Goal: Task Accomplishment & Management: Manage account settings

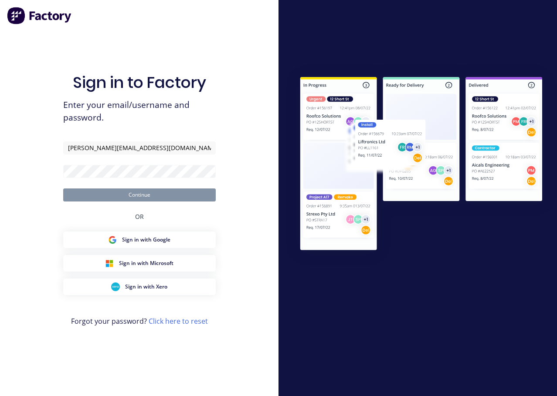
type input "carol@1stclassmetals.com.au"
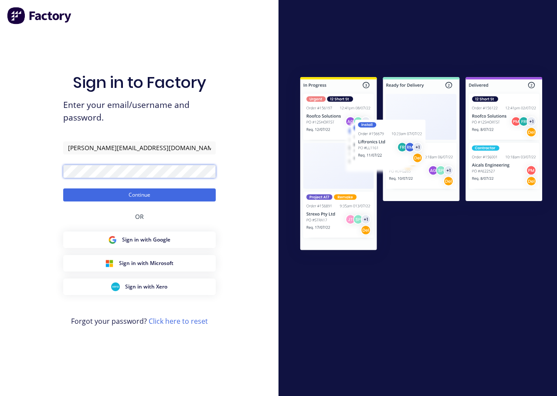
click at [63, 189] on button "Continue" at bounding box center [139, 195] width 152 height 13
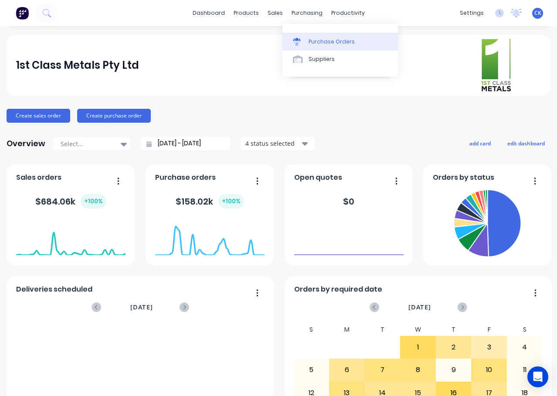
click at [318, 44] on div "Purchase Orders" at bounding box center [331, 42] width 46 height 8
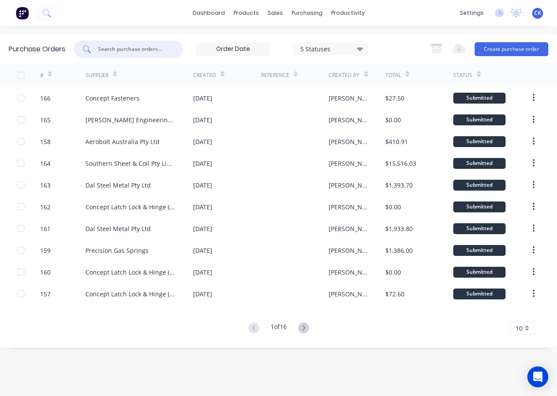
click at [138, 52] on input "text" at bounding box center [133, 49] width 72 height 9
type input "coil"
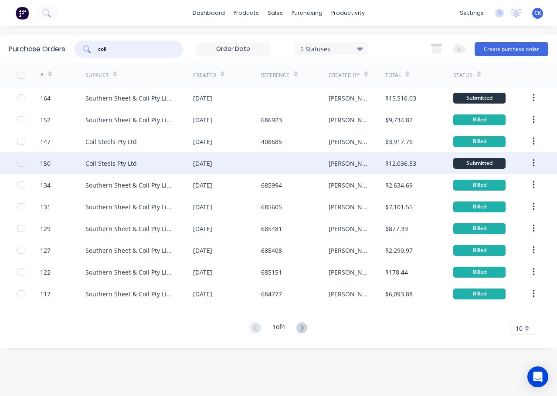
click at [103, 162] on div "Coil Steels Pty Ltd" at bounding box center [110, 163] width 51 height 9
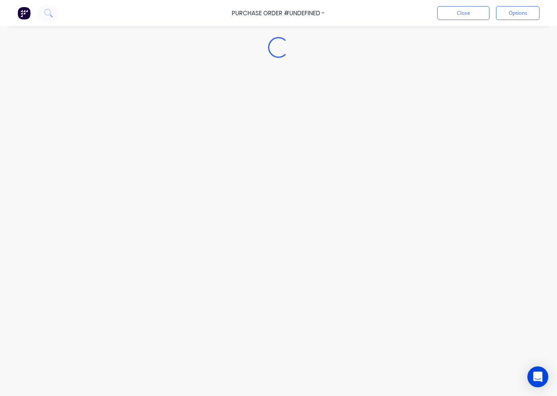
click at [103, 162] on div "Loading..." at bounding box center [278, 185] width 557 height 353
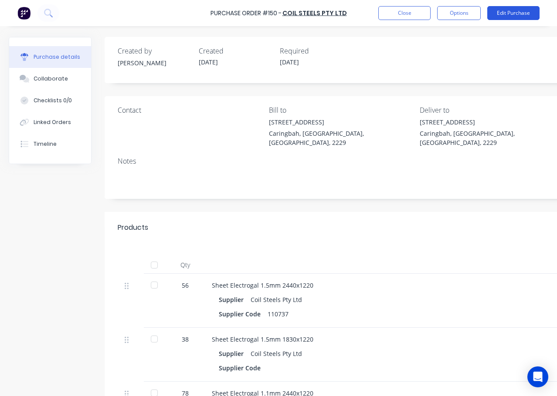
click at [520, 11] on button "Edit Purchase" at bounding box center [513, 13] width 52 height 14
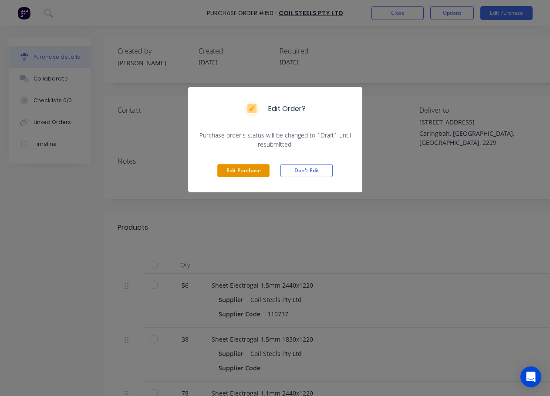
click at [256, 172] on button "Edit Purchase" at bounding box center [243, 170] width 52 height 13
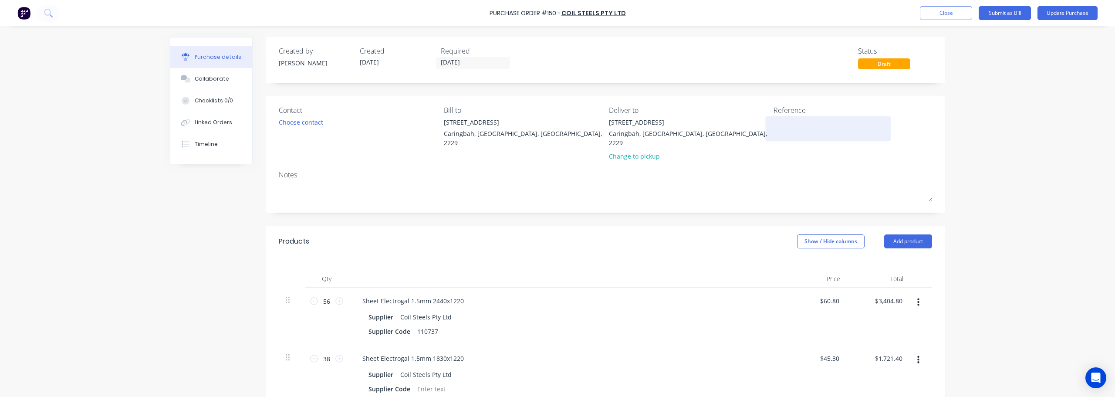
click at [556, 122] on textarea at bounding box center [827, 128] width 109 height 20
type textarea "x"
type textarea "4"
type textarea "x"
type textarea "40"
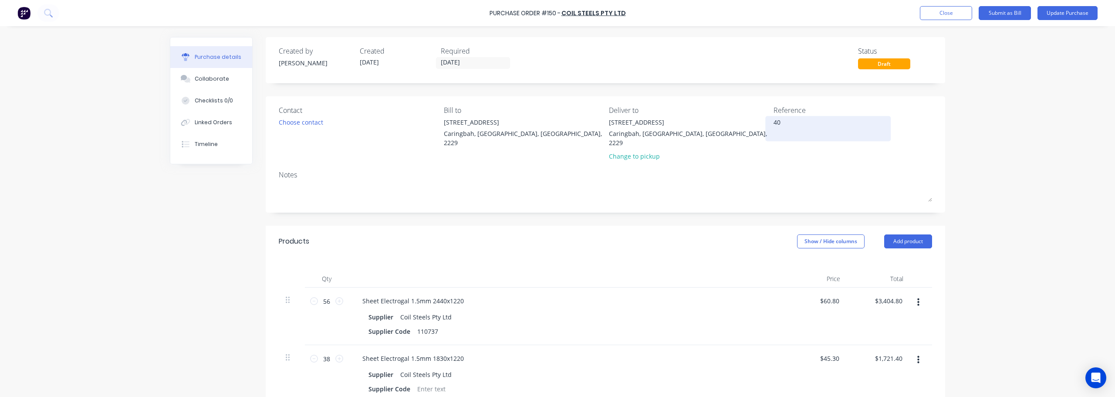
type textarea "x"
type textarea "409"
type textarea "x"
type textarea "4092"
type textarea "x"
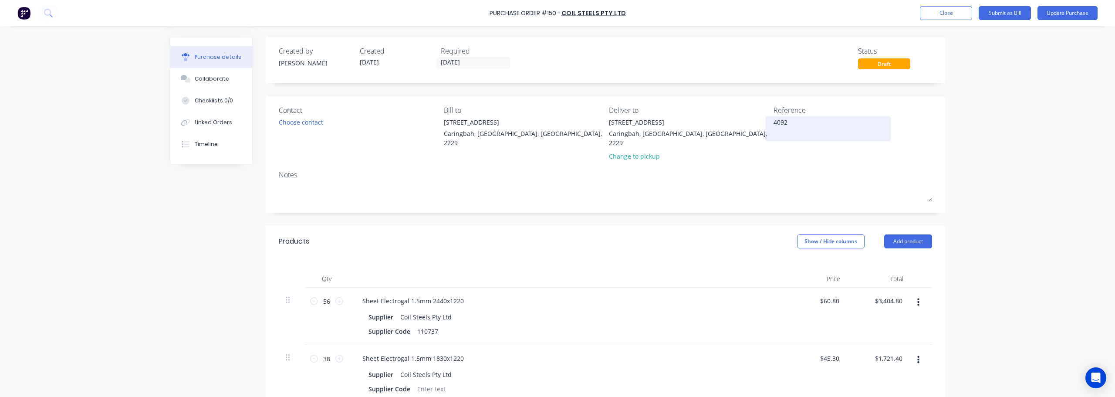
type textarea "40929"
type textarea "x"
type textarea "409298"
type textarea "x"
type textarea "409298"
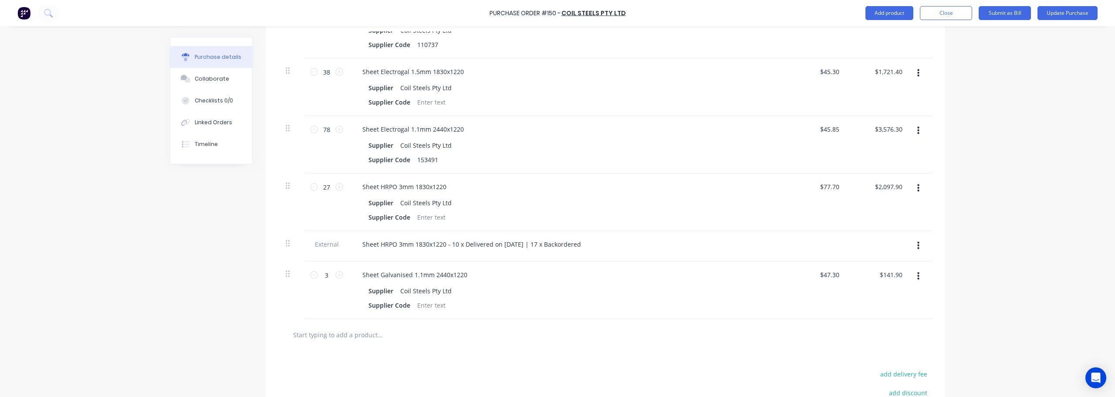
scroll to position [305, 0]
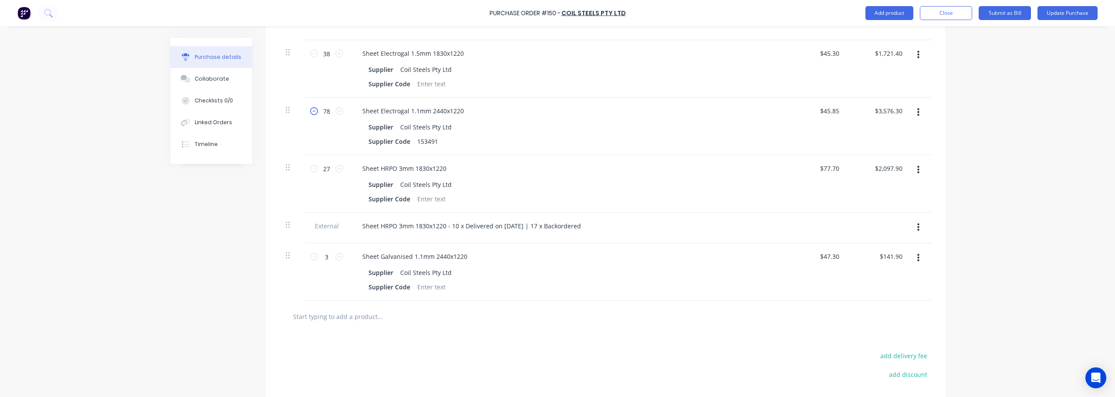
click at [311, 107] on icon at bounding box center [314, 111] width 8 height 8
type textarea "x"
type input "77"
type input "$3,530.45"
click at [311, 107] on icon at bounding box center [314, 111] width 8 height 8
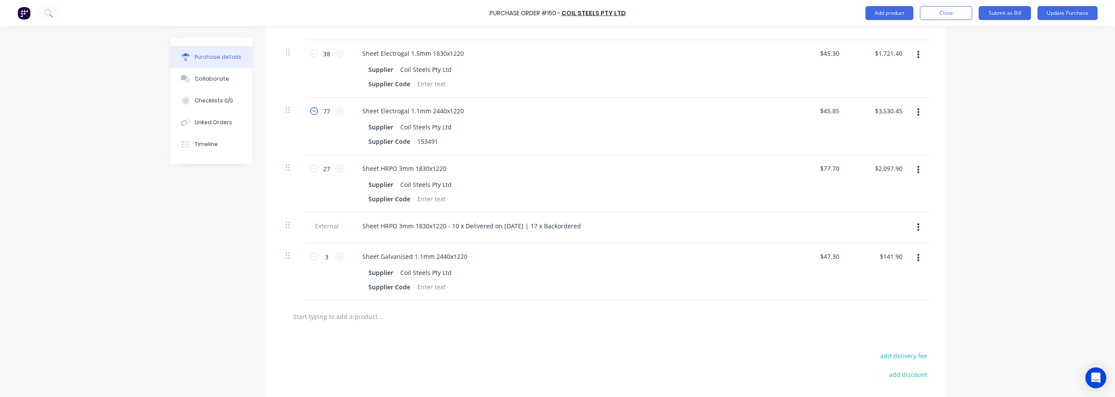
type textarea "x"
type input "76"
type input "$3,484.60"
click at [335, 311] on input "text" at bounding box center [380, 315] width 174 height 17
type textarea "x"
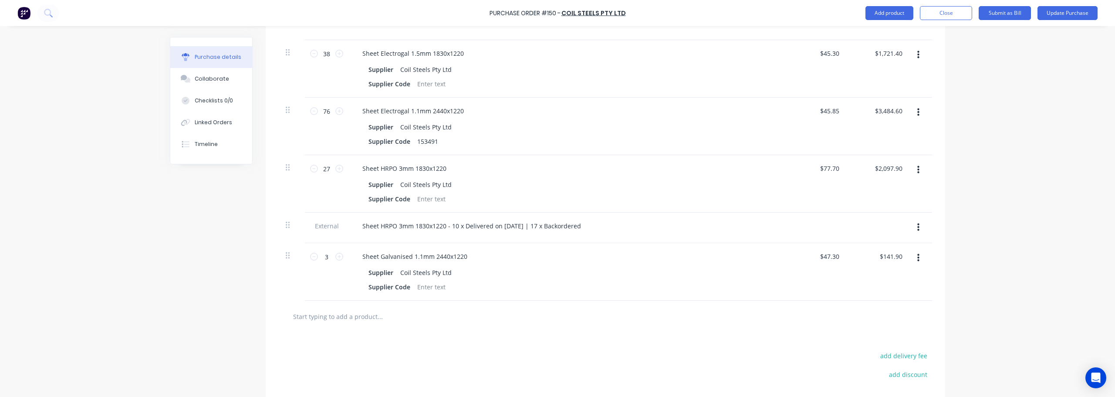
type input "1"
type textarea "x"
type input "11"
type textarea "x"
type input "112"
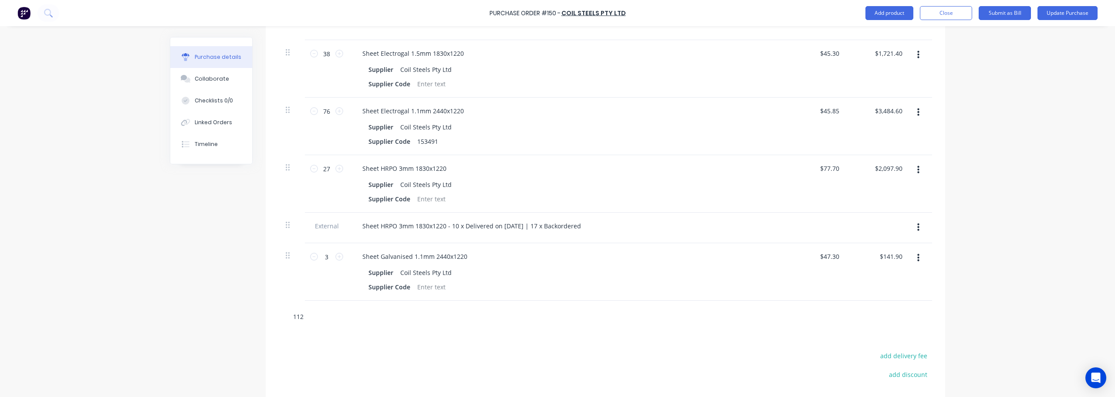
type textarea "x"
type input "1122"
type textarea "x"
type input "11220"
type textarea "x"
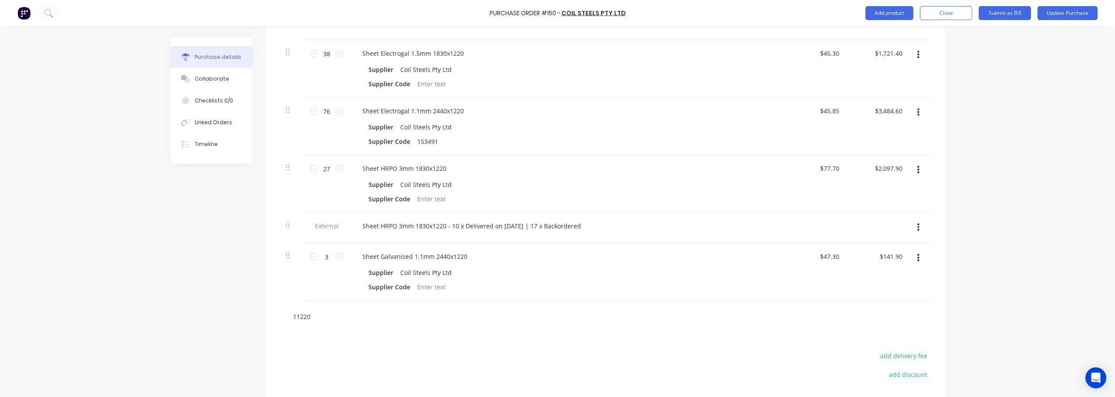
type input "112201"
type textarea "x"
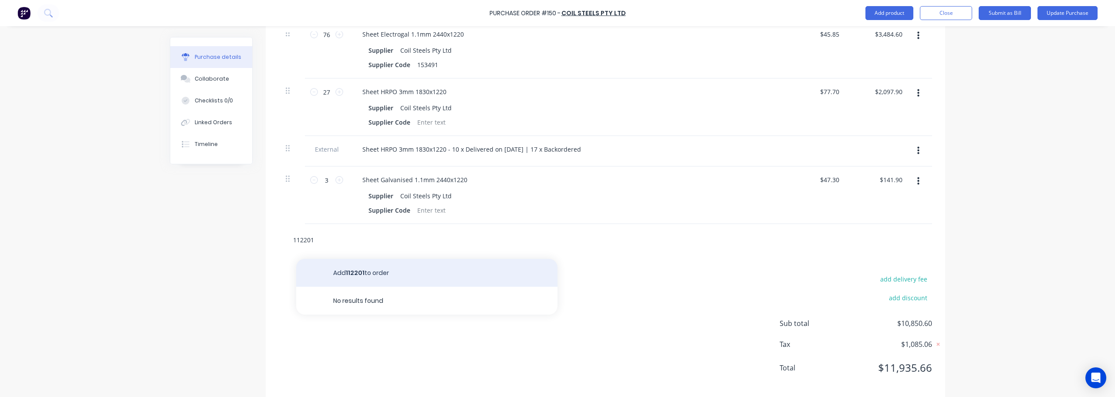
scroll to position [383, 0]
type input "112201"
click at [344, 261] on button "Add 112201 to order" at bounding box center [426, 271] width 261 height 28
type textarea "x"
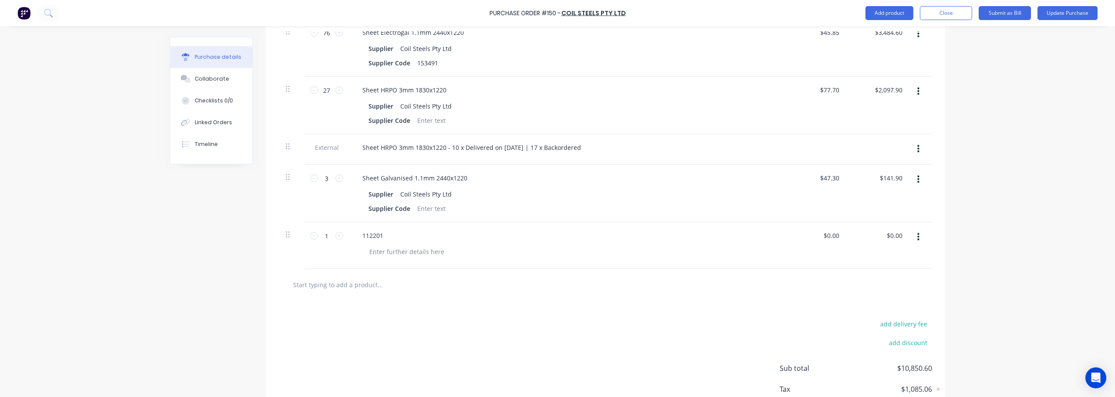
click at [556, 233] on icon "button" at bounding box center [918, 237] width 2 height 8
click at [556, 304] on button "Delete" at bounding box center [891, 312] width 74 height 17
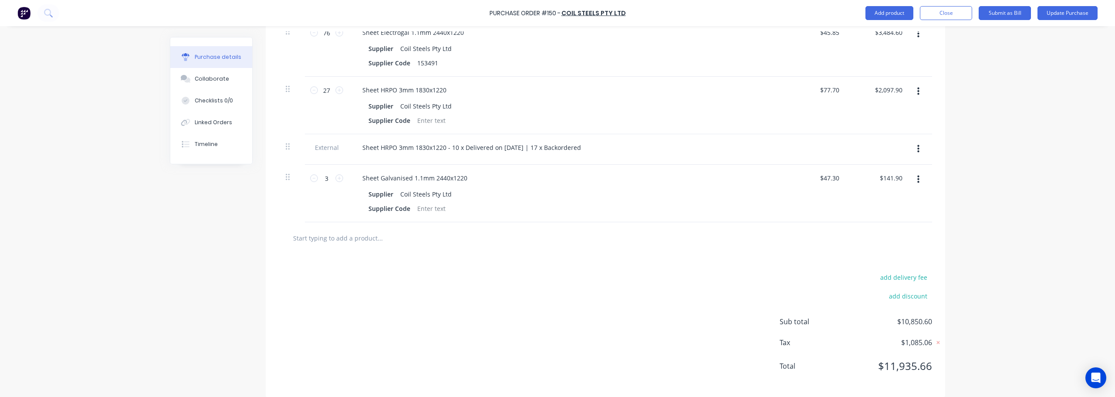
click at [334, 229] on input "text" at bounding box center [380, 237] width 174 height 17
type textarea "x"
type input "2"
type textarea "x"
type input "2."
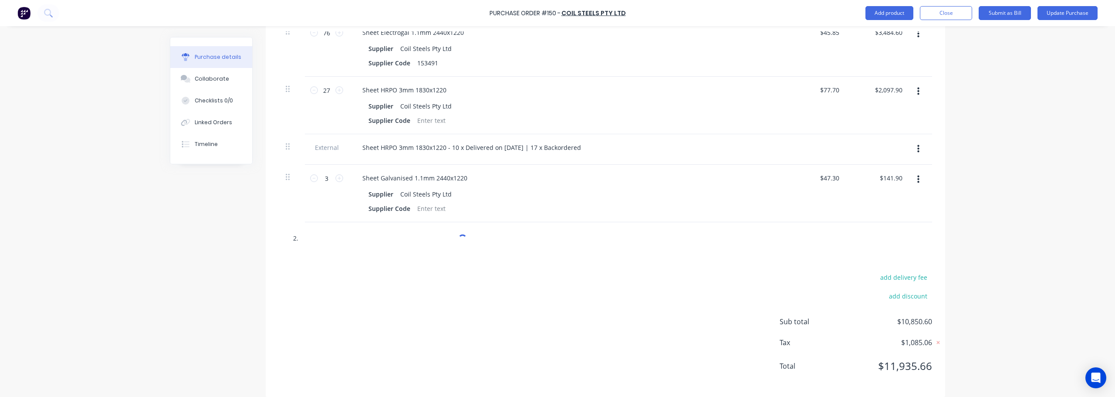
type textarea "x"
type input "2.9"
type textarea "x"
type input "2.95"
type textarea "x"
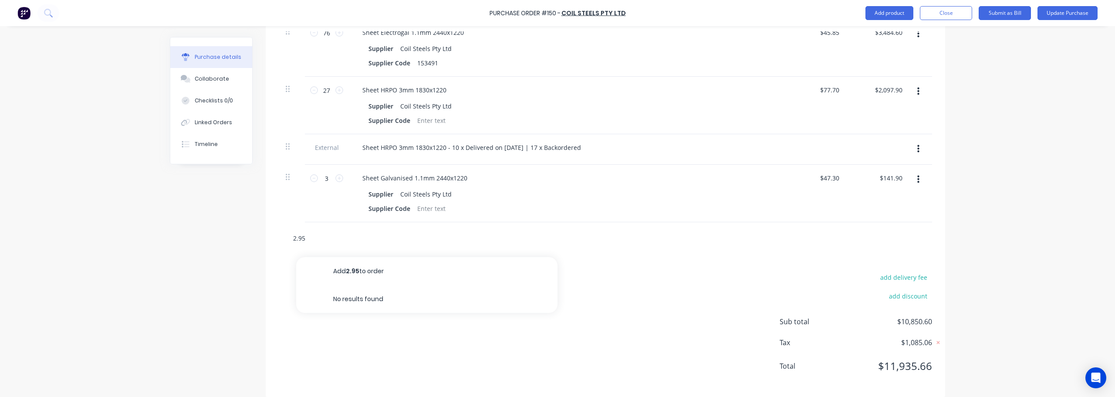
type input "2.9"
type textarea "x"
type input "2."
type textarea "x"
type input "2"
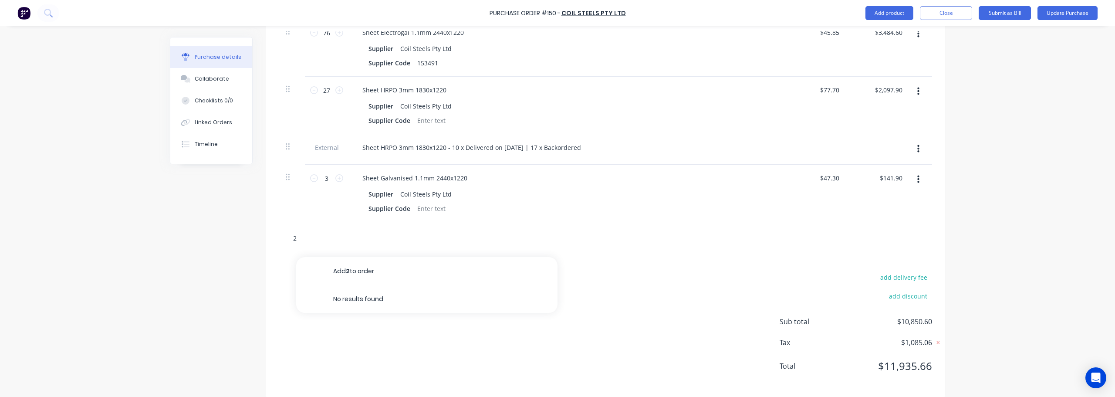
type textarea "x"
type input "3"
type textarea "x"
type input "3m"
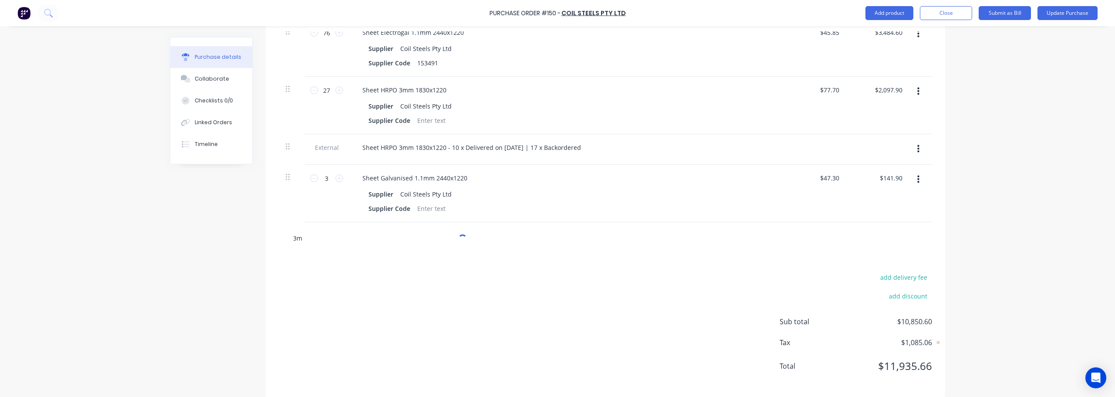
type textarea "x"
type input "3mm"
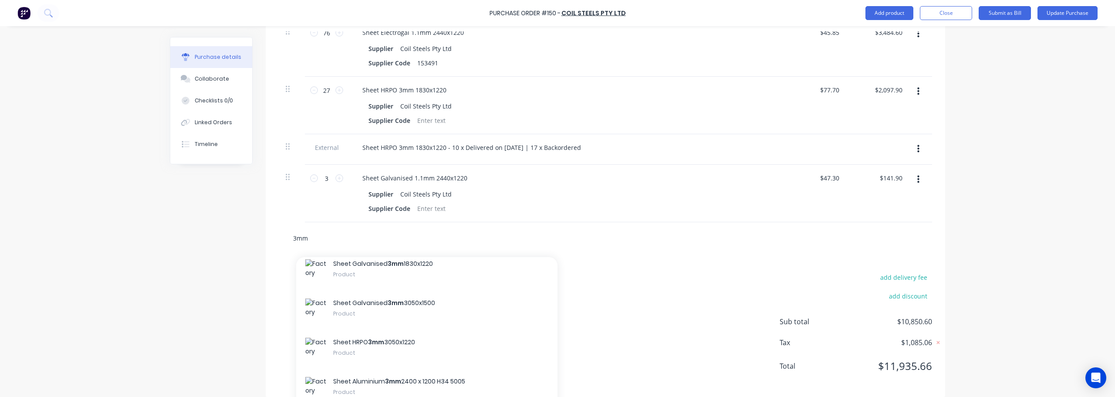
type textarea "x"
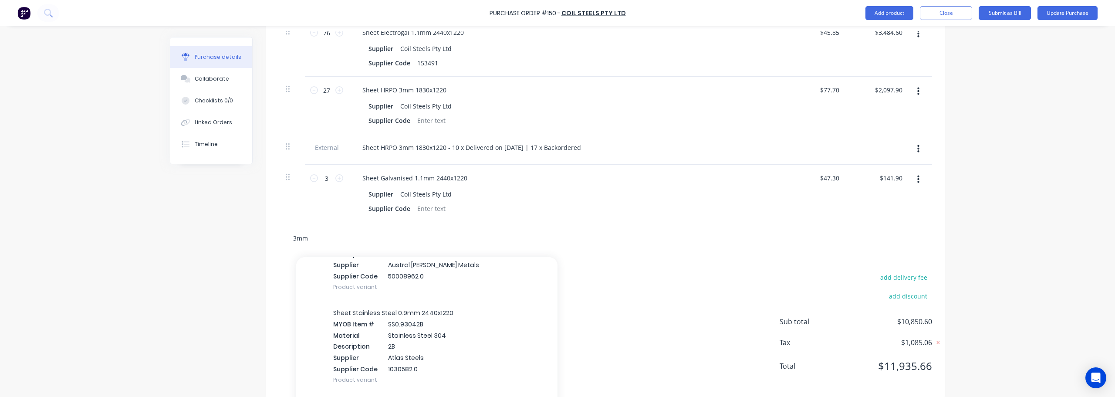
scroll to position [1045, 0]
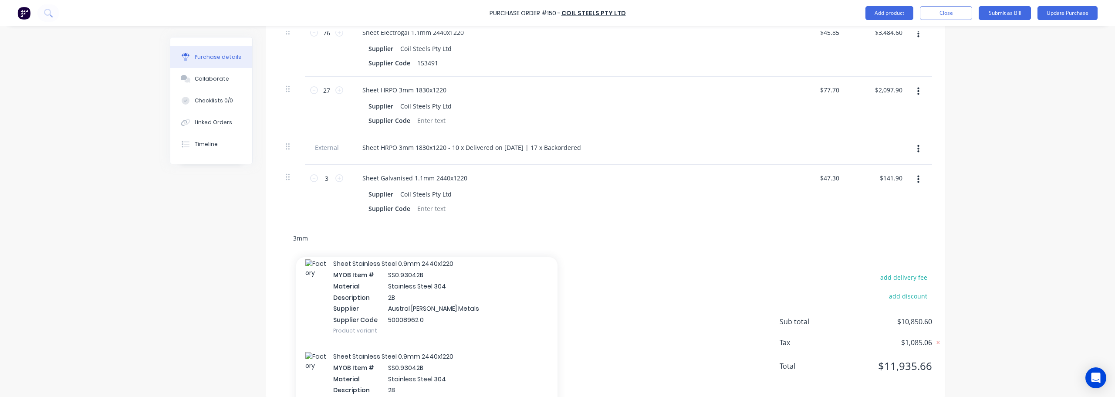
drag, startPoint x: 311, startPoint y: 229, endPoint x: 255, endPoint y: 227, distance: 55.8
click at [279, 228] on div "3mm Add 3mm to order Sheet Aluminium 1.2mm 2400x1200 H34 5005 MYOB Item # AL1 M…" at bounding box center [605, 238] width 653 height 32
type input "b"
type textarea "x"
type input "bri"
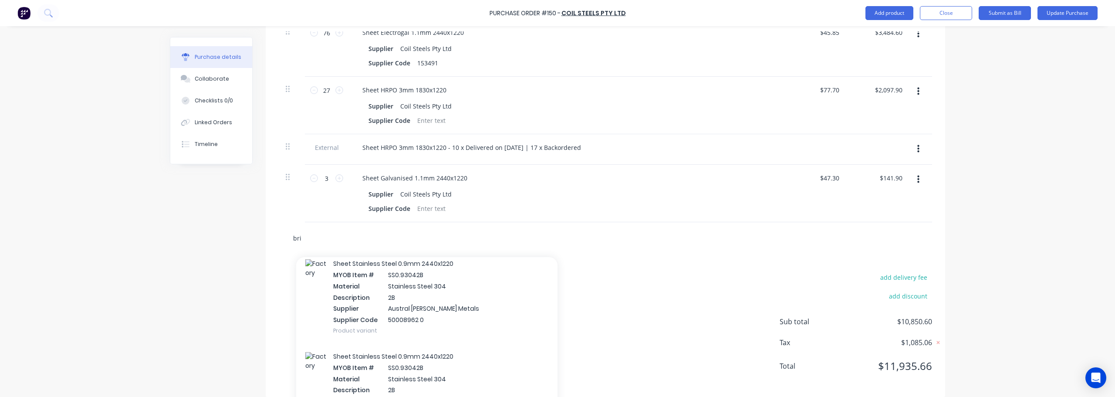
type textarea "x"
type input "brigh"
type textarea "x"
type input "bright"
type textarea "x"
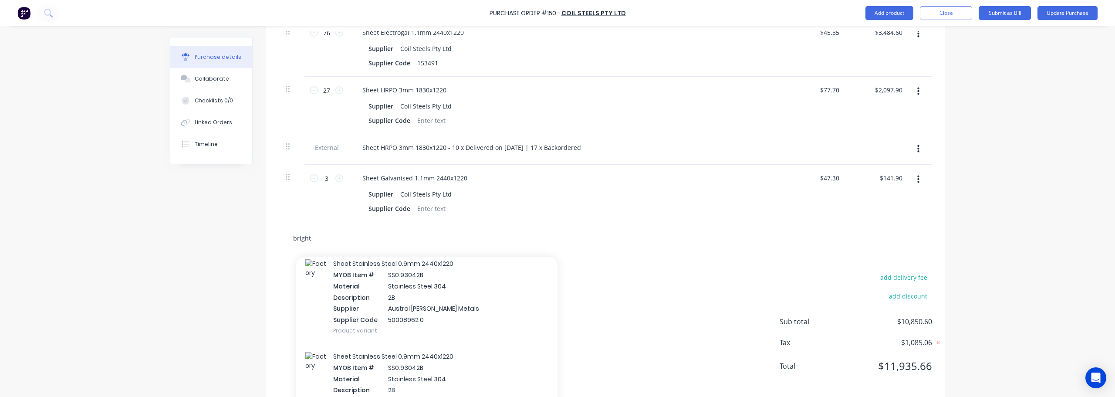
type input "brightf"
type textarea "x"
type input "brightfor"
type textarea "x"
type input "brightform"
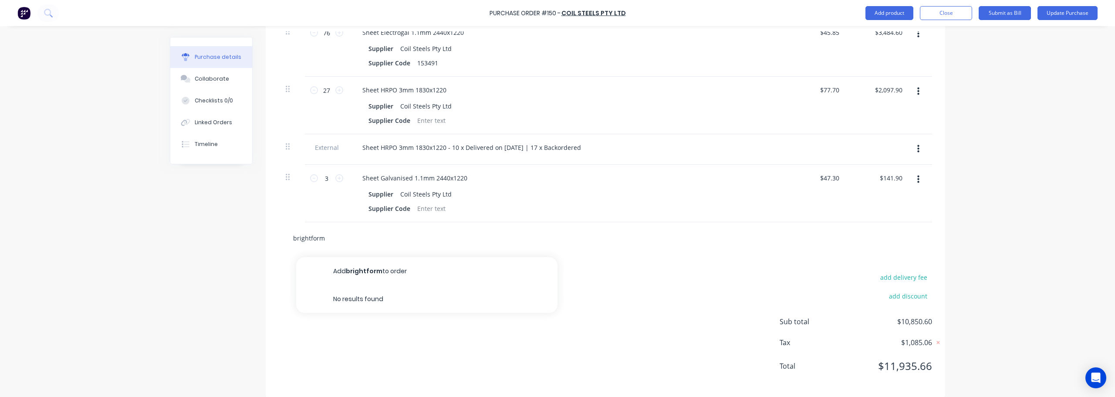
type textarea "x"
type input "brightfor"
type textarea "x"
type input "brightfo"
type textarea "x"
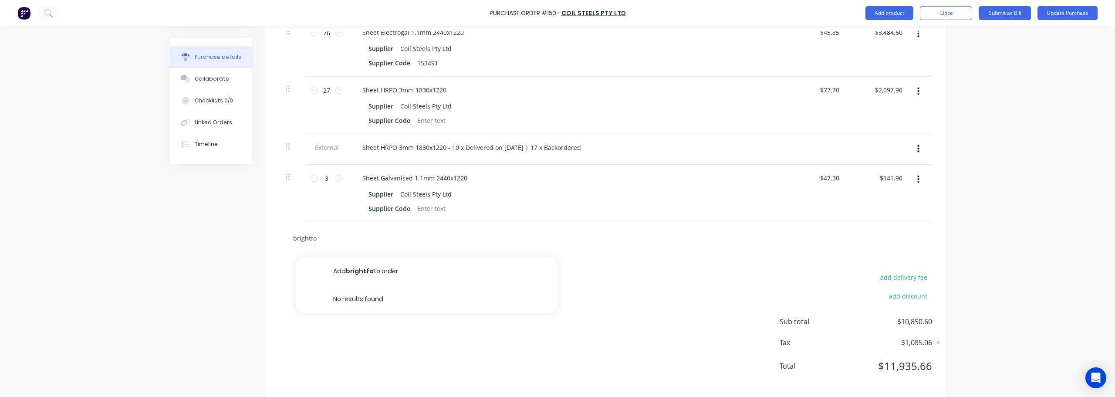
type input "brightf"
type textarea "x"
type input "bright"
type textarea "x"
type input "brigh"
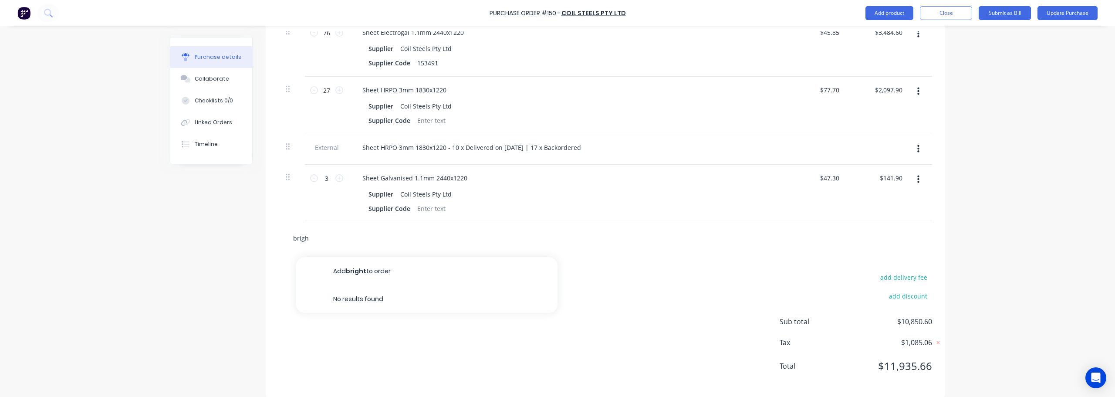
type textarea "x"
type input "brig"
type textarea "x"
type input "bri"
type textarea "x"
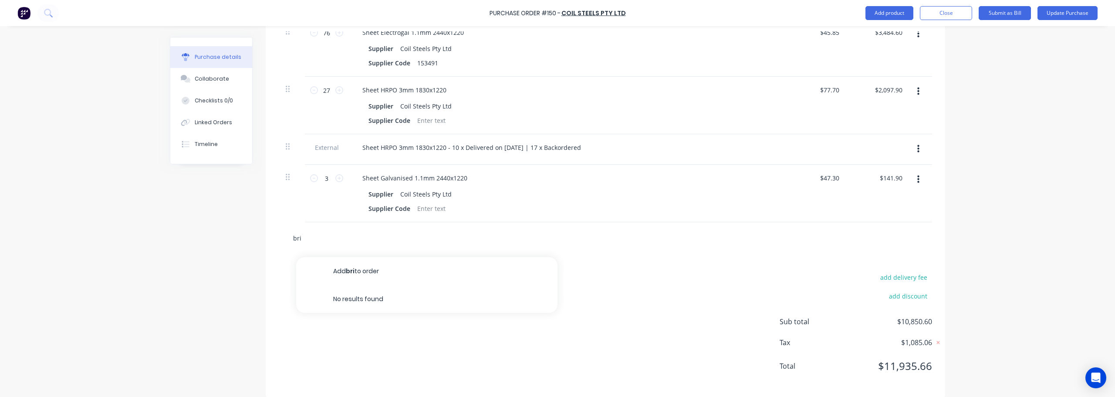
type input "br"
type textarea "x"
type input "b"
type textarea "x"
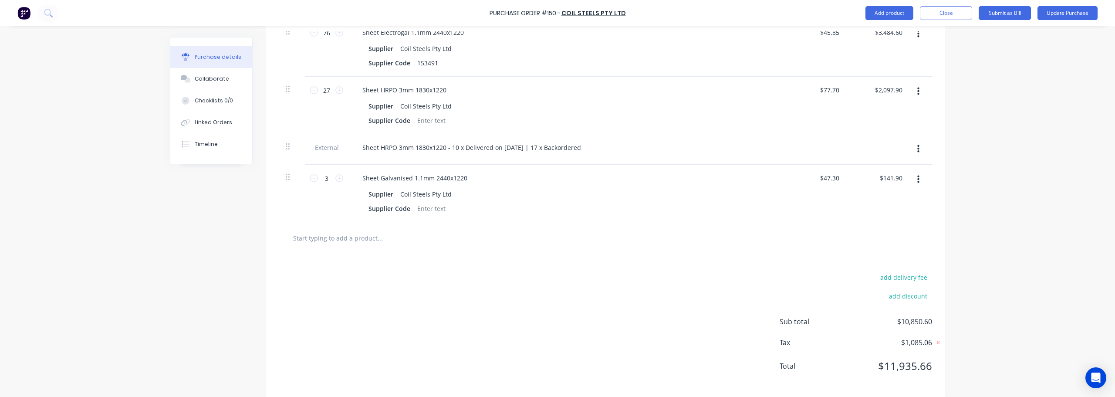
type input "h"
type textarea "x"
type input "hr"
type textarea "x"
type input "hrpo"
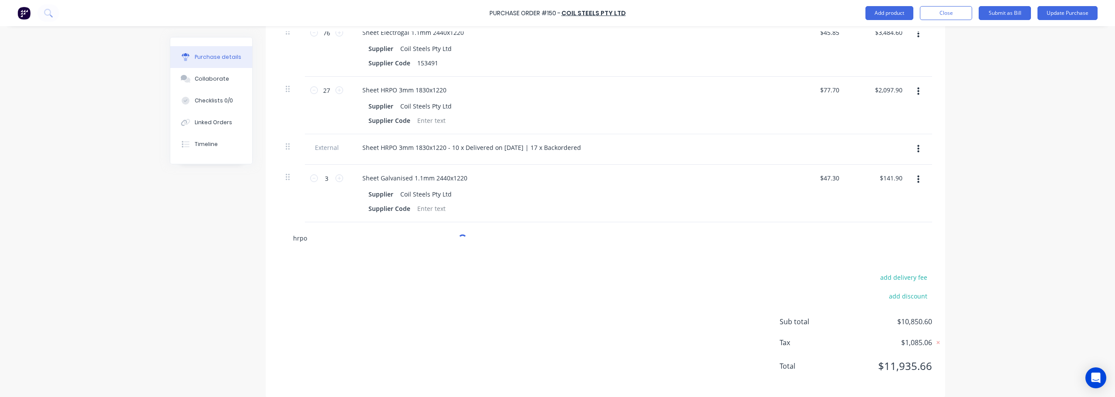
type textarea "x"
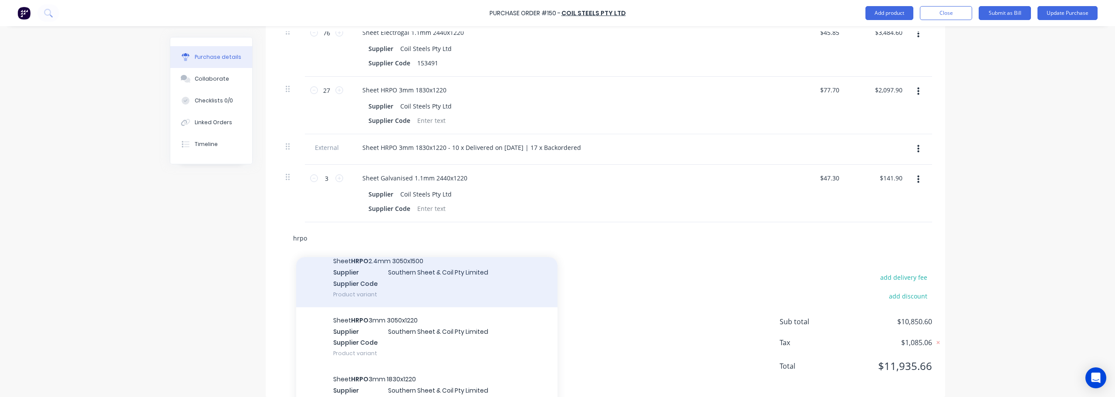
scroll to position [610, 0]
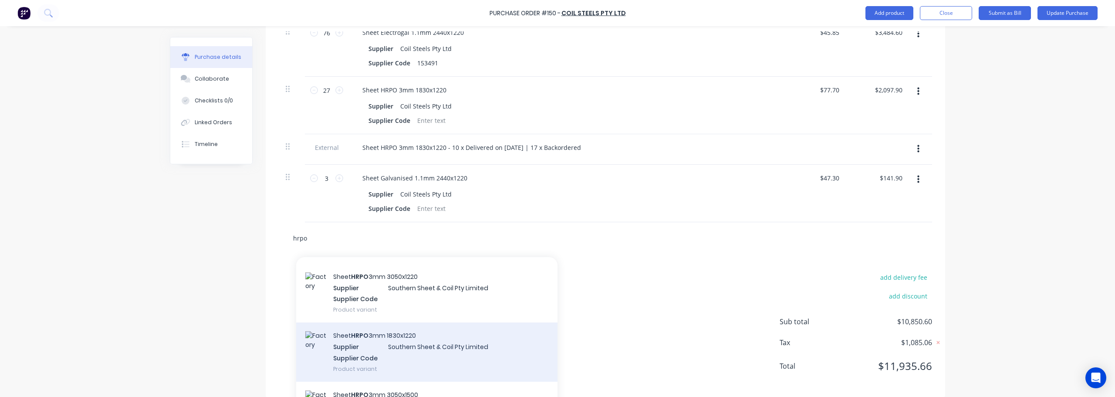
type input "hrpo"
click at [449, 338] on div "Sheet HRPO 3mm 1830x1220 Supplier Southern Sheet & Coil Pty Limited Supplier Co…" at bounding box center [426, 351] width 261 height 59
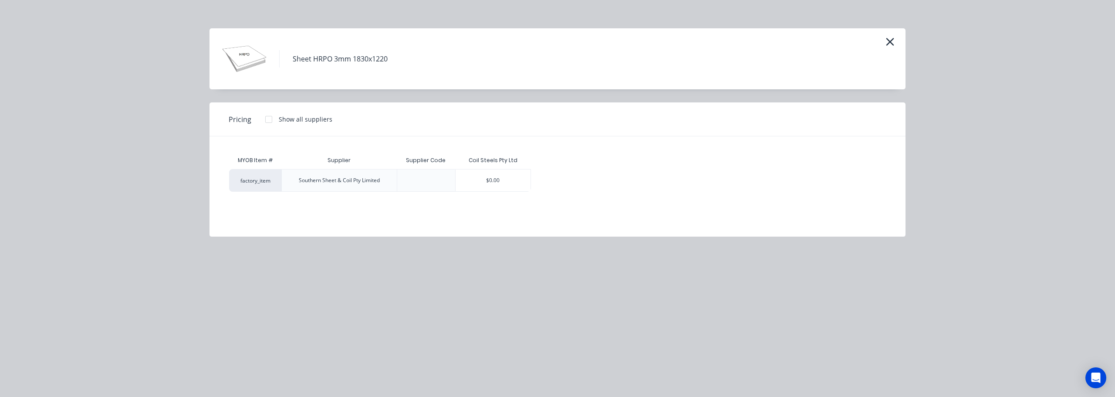
click at [270, 119] on div at bounding box center [268, 119] width 17 height 17
click at [504, 180] on div "$0.00" at bounding box center [493, 180] width 75 height 22
type textarea "x"
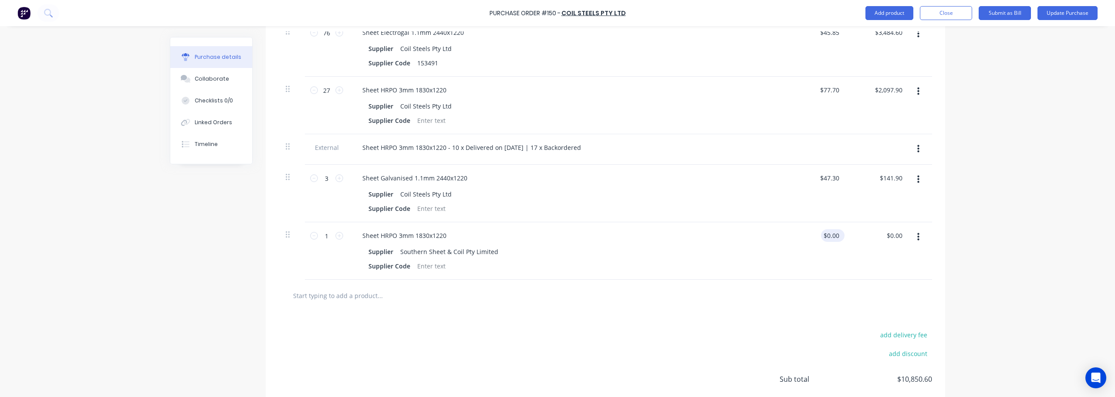
type textarea "x"
click at [556, 229] on input "0.00" at bounding box center [831, 235] width 20 height 13
type input "0"
type input "77.70"
type textarea "x"
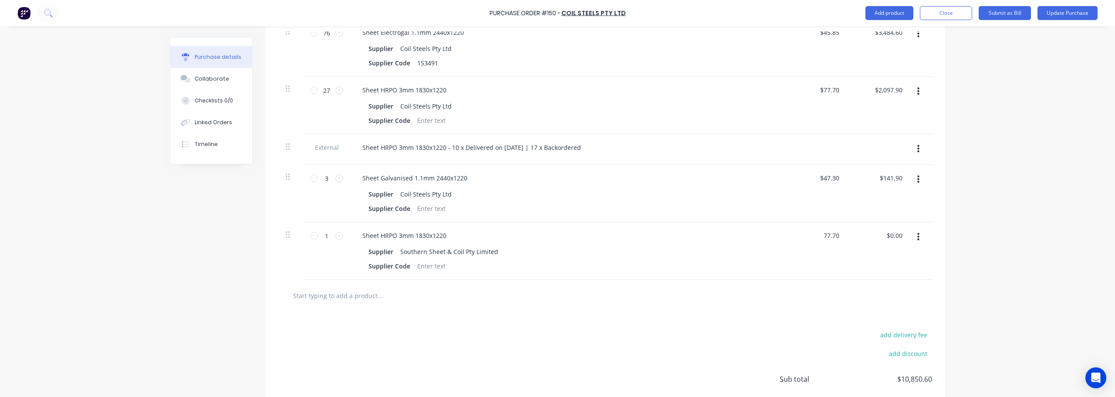
type input "$77.70"
type input "77.70"
type textarea "x"
type input "$77.70"
click at [338, 232] on icon at bounding box center [339, 236] width 8 height 8
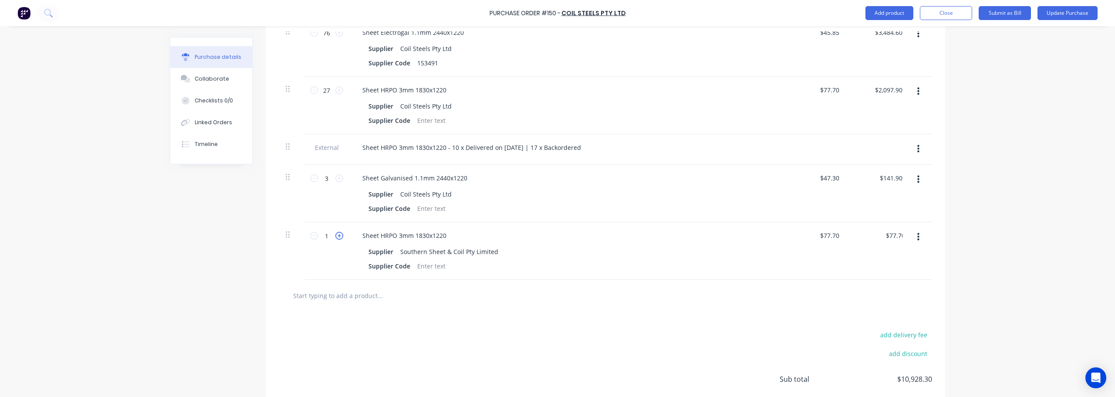
type textarea "x"
type input "2"
type input "$155.40"
click at [338, 232] on icon at bounding box center [339, 236] width 8 height 8
type textarea "x"
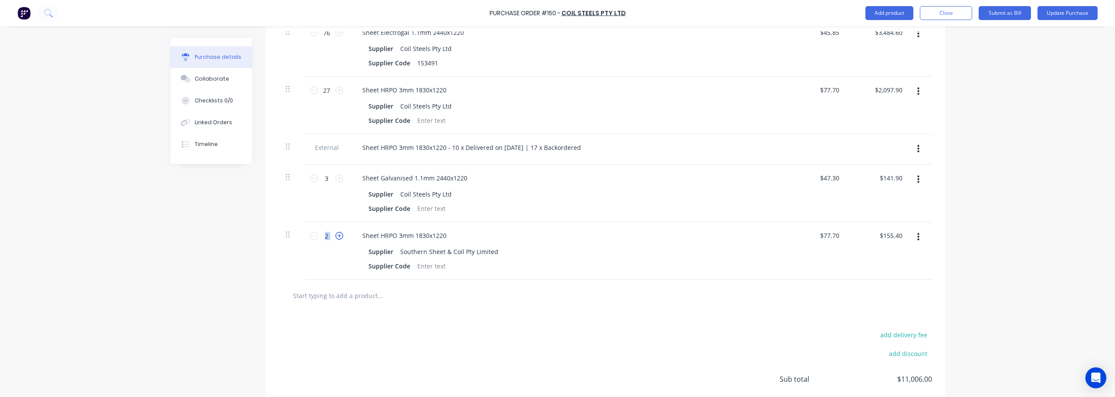
type input "3"
type input "$233.10"
click at [338, 232] on icon at bounding box center [339, 236] width 8 height 8
type textarea "x"
type input "4"
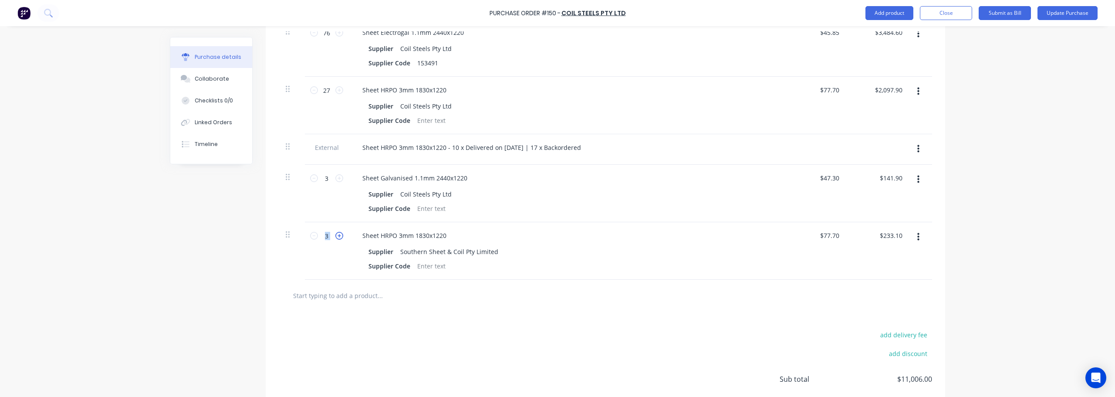
type input "$310.80"
click at [338, 232] on icon at bounding box center [339, 236] width 8 height 8
type textarea "x"
type input "5"
type input "$388.50"
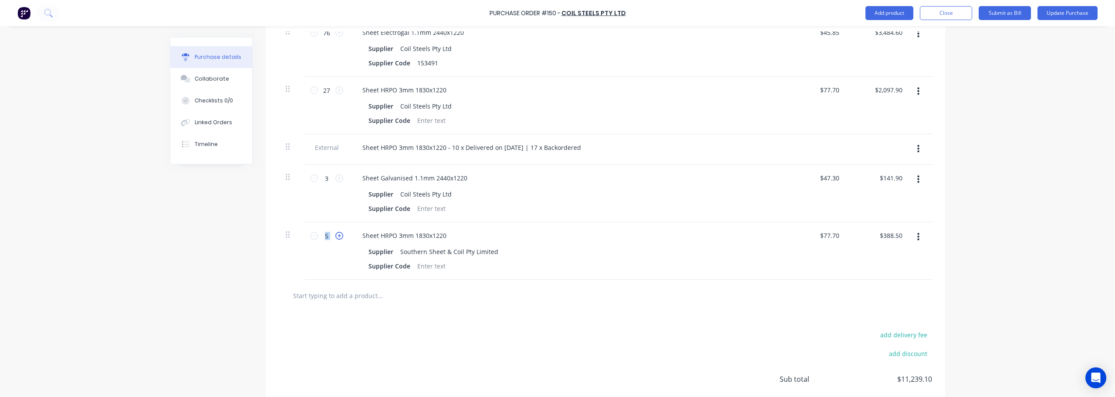
click at [338, 232] on icon at bounding box center [339, 236] width 8 height 8
type textarea "x"
type input "6"
type input "$466.20"
click at [338, 232] on icon at bounding box center [339, 236] width 8 height 8
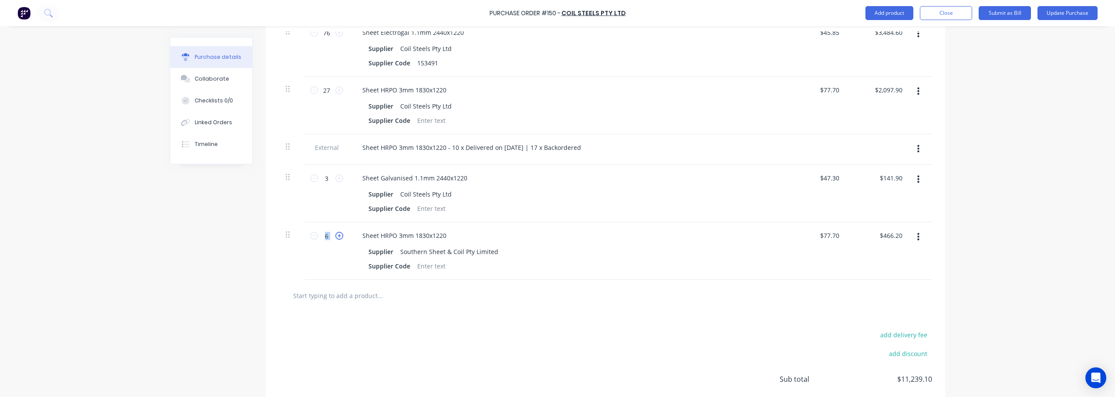
type textarea "x"
type input "7"
type input "$543.90"
click at [338, 232] on icon at bounding box center [339, 236] width 8 height 8
type textarea "x"
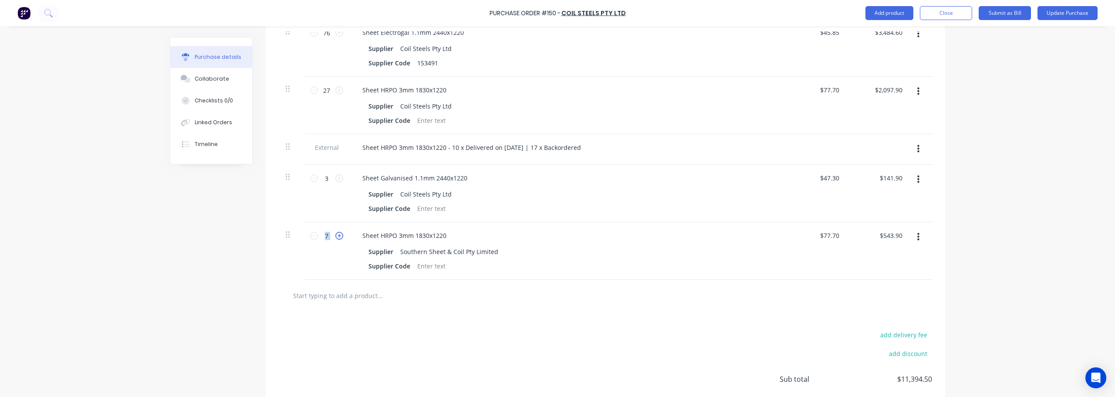
type input "8"
type input "$621.60"
click at [338, 232] on icon at bounding box center [339, 236] width 8 height 8
type textarea "x"
type input "9"
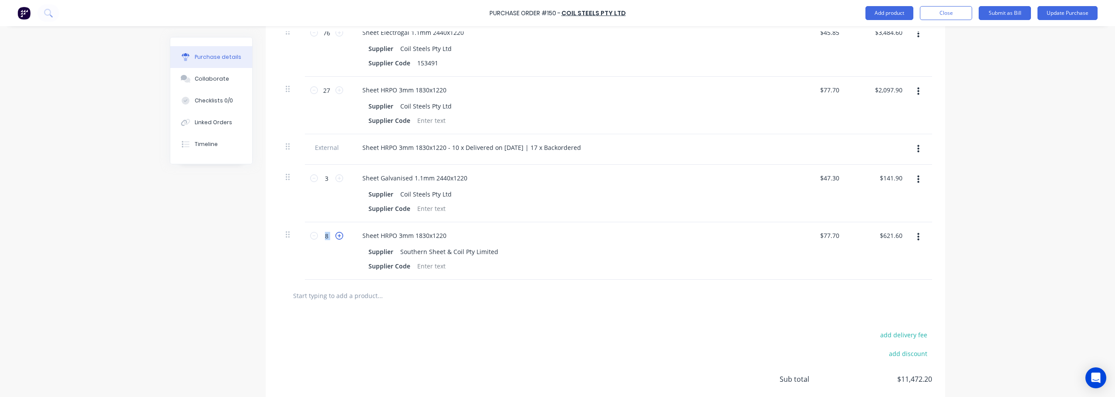
type input "$699.30"
click at [338, 232] on icon at bounding box center [339, 236] width 8 height 8
type textarea "x"
type input "10"
type input "$777.00"
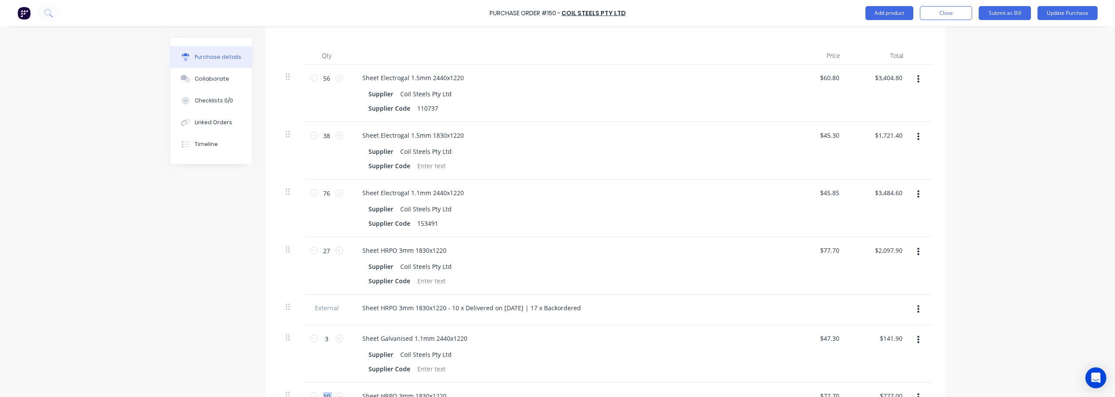
scroll to position [267, 0]
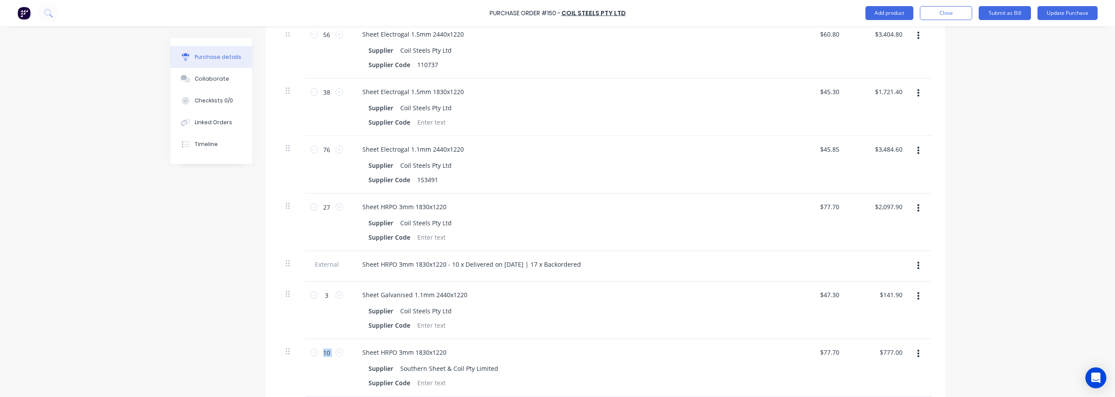
click at [556, 346] on button "button" at bounding box center [918, 354] width 20 height 16
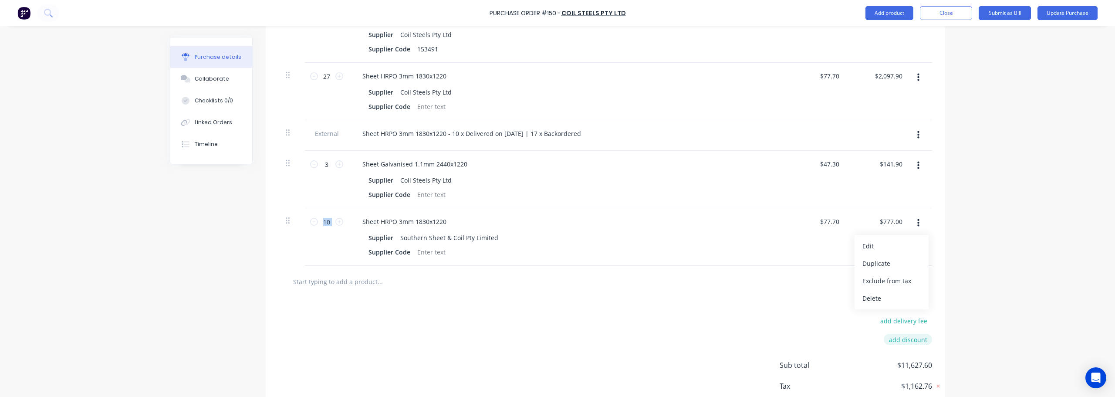
drag, startPoint x: 888, startPoint y: 287, endPoint x: 900, endPoint y: 284, distance: 12.4
click at [556, 290] on button "Delete" at bounding box center [891, 298] width 74 height 17
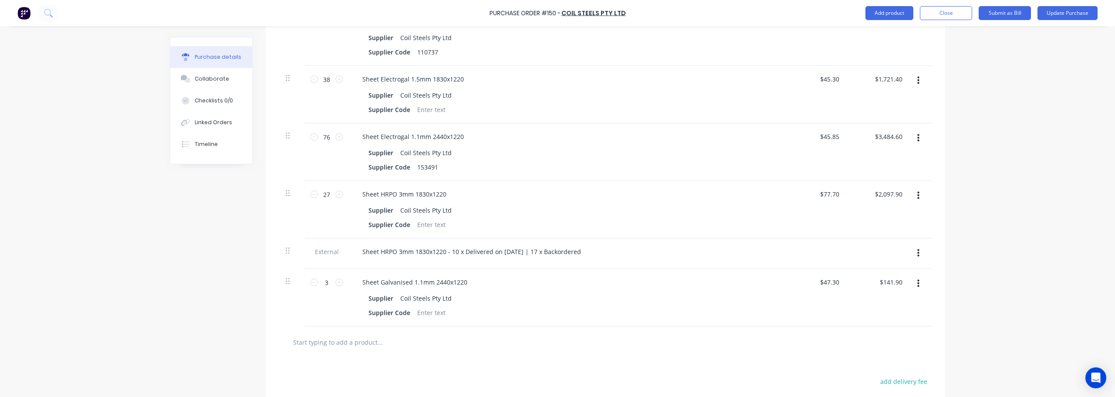
scroll to position [253, 0]
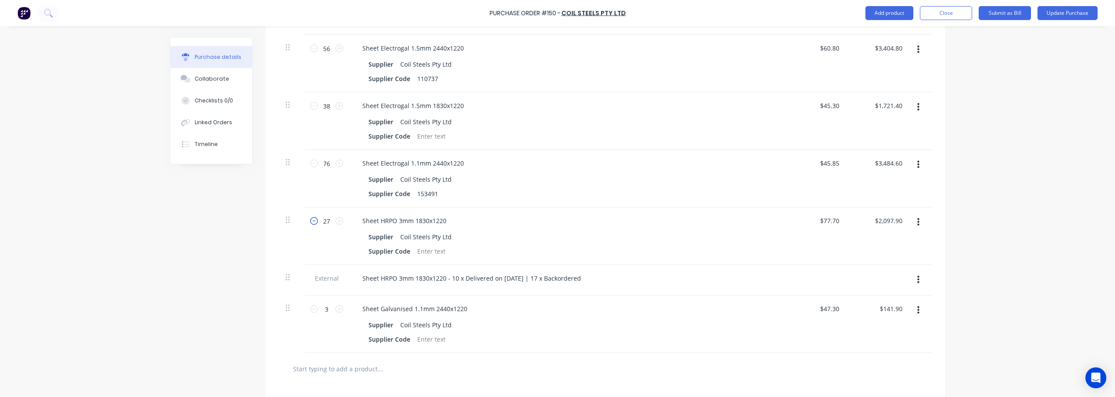
click at [310, 217] on icon at bounding box center [314, 221] width 8 height 8
type textarea "x"
type input "26"
type input "$2,020.20"
click at [310, 217] on icon at bounding box center [314, 221] width 8 height 8
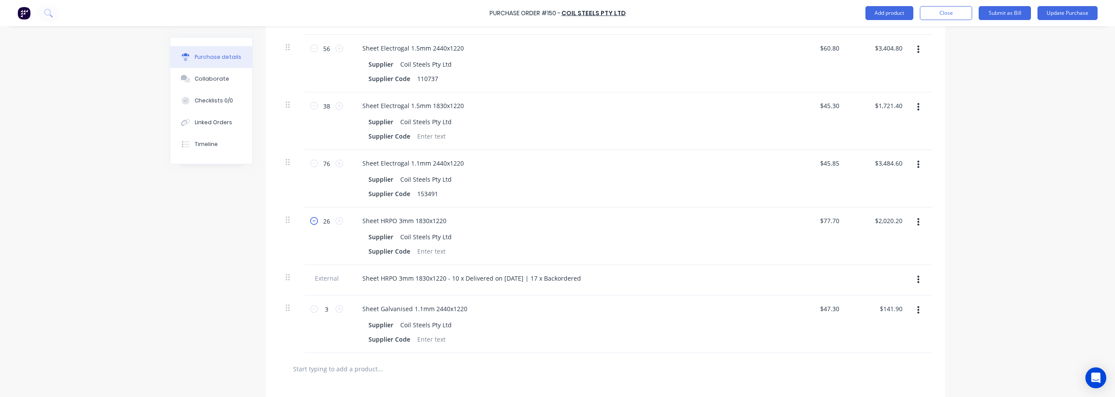
type textarea "x"
type input "25"
type input "$1,942.50"
click at [310, 217] on icon at bounding box center [314, 221] width 8 height 8
type textarea "x"
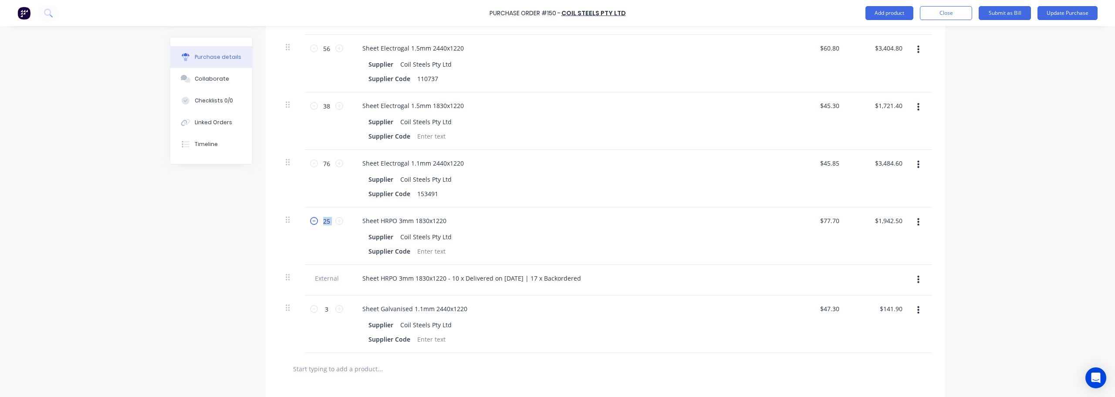
type input "24"
type input "$1,864.80"
click at [310, 217] on icon at bounding box center [314, 221] width 8 height 8
type textarea "x"
type input "23"
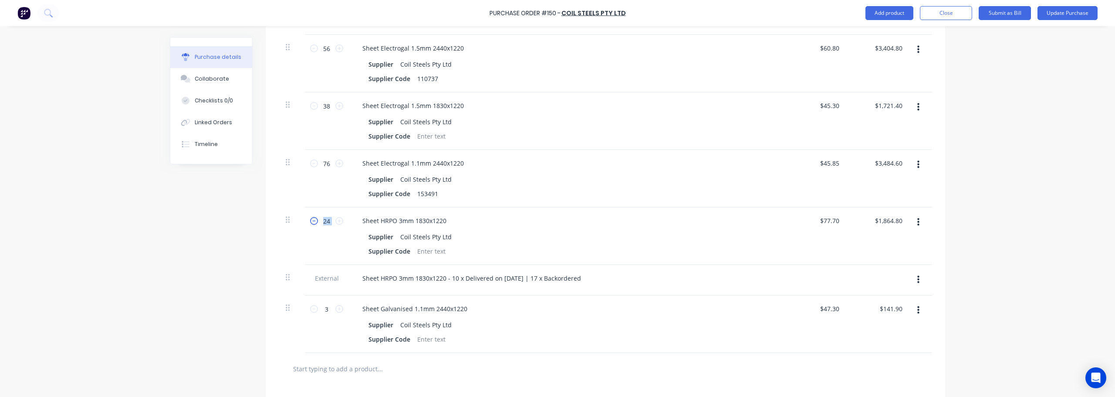
type input "$1,787.10"
click at [310, 217] on icon at bounding box center [314, 221] width 8 height 8
type textarea "x"
type input "22"
type input "$1,709.40"
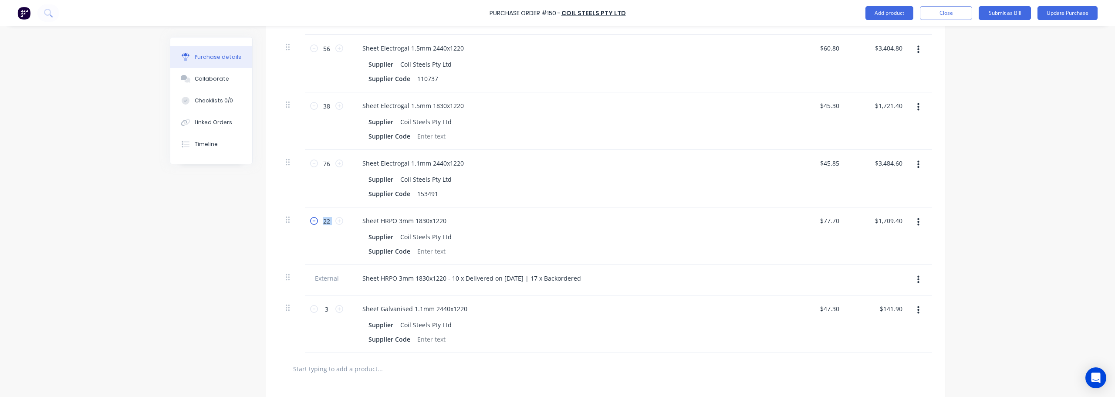
click at [310, 217] on icon at bounding box center [314, 221] width 8 height 8
type textarea "x"
type input "21"
type input "$1,631.70"
click at [310, 217] on icon at bounding box center [314, 221] width 8 height 8
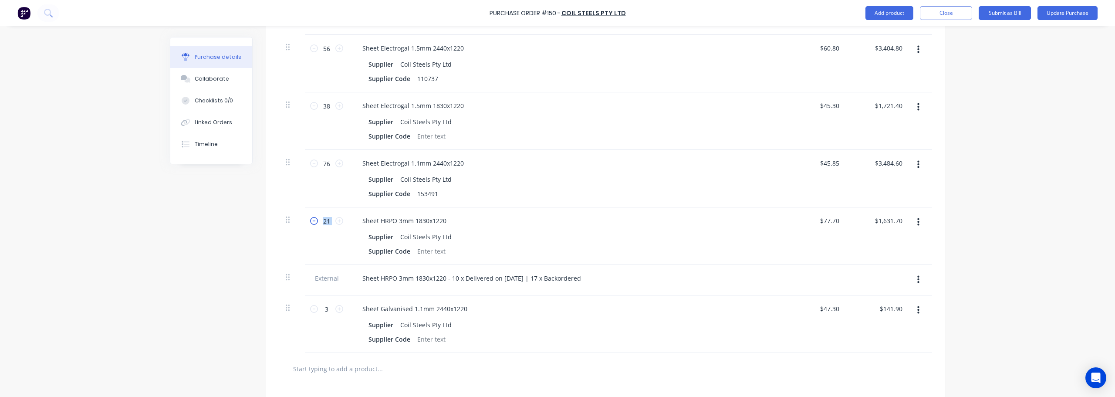
type textarea "x"
type input "20"
type input "$1,554.00"
click at [310, 217] on icon at bounding box center [314, 221] width 8 height 8
type textarea "x"
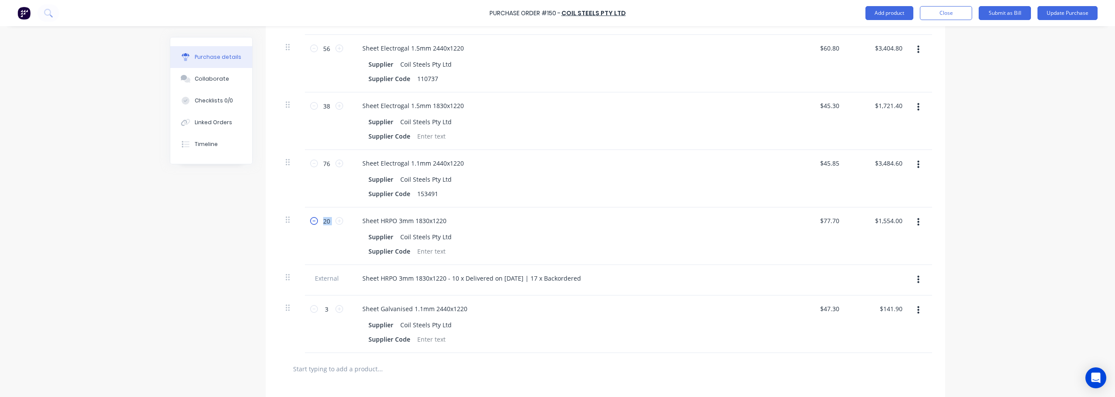
type input "19"
type input "$1,476.30"
click at [310, 217] on icon at bounding box center [314, 221] width 8 height 8
type textarea "x"
type input "18"
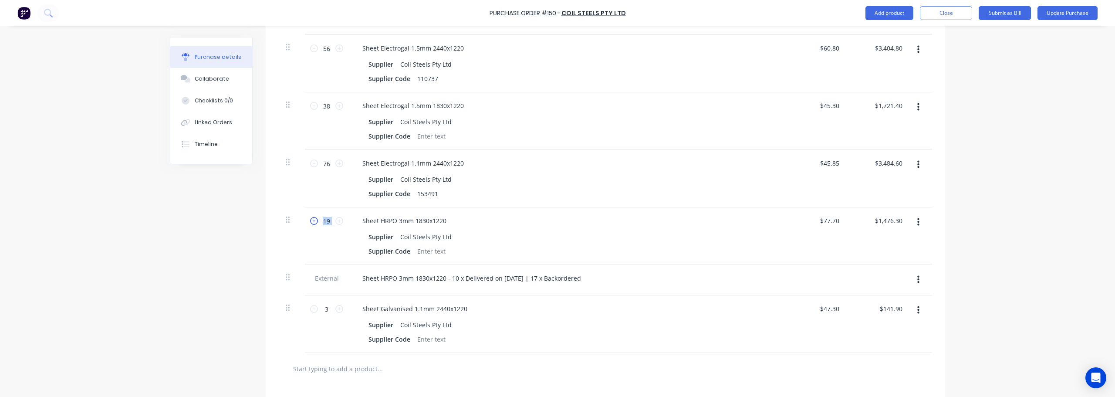
type input "$1,398.60"
click at [310, 217] on icon at bounding box center [314, 221] width 8 height 8
type textarea "x"
type input "17"
type input "$1,320.90"
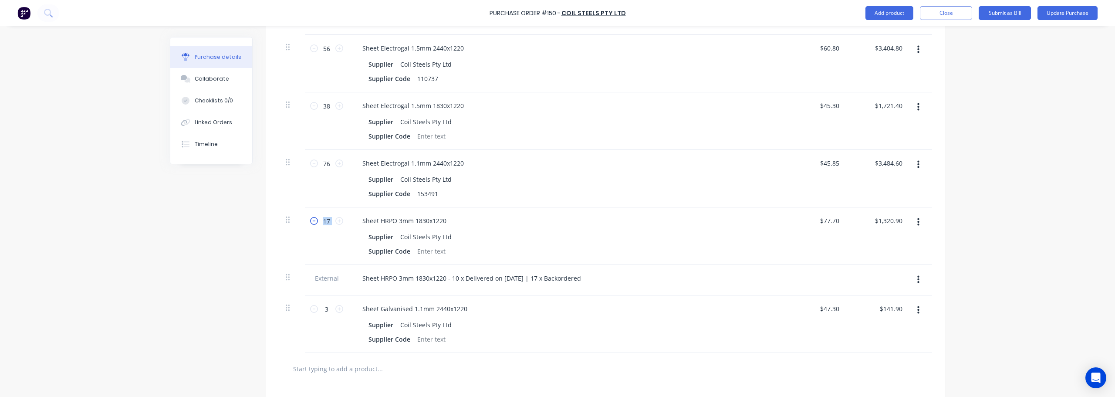
click at [310, 217] on icon at bounding box center [314, 221] width 8 height 8
type textarea "x"
type input "16"
type input "$1,243.20"
click at [310, 217] on icon at bounding box center [314, 221] width 8 height 8
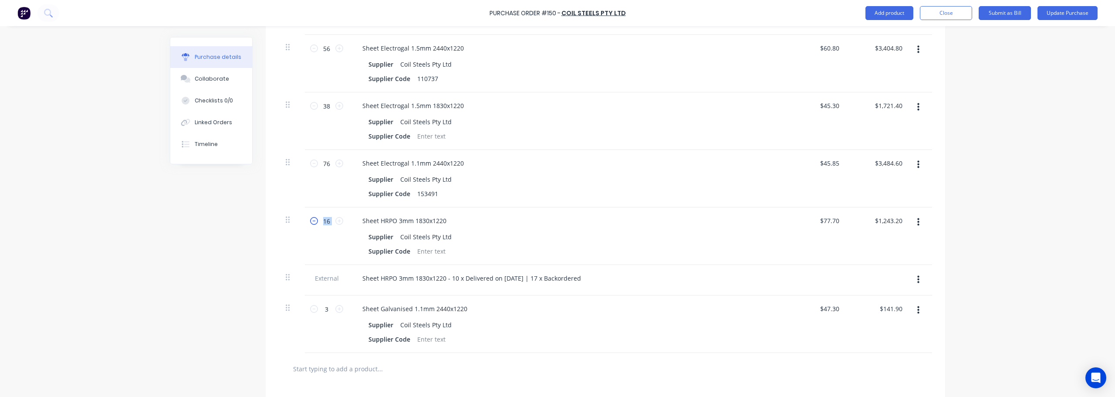
type textarea "x"
type input "15"
type input "$1,165.50"
click at [310, 217] on icon at bounding box center [314, 221] width 8 height 8
type textarea "x"
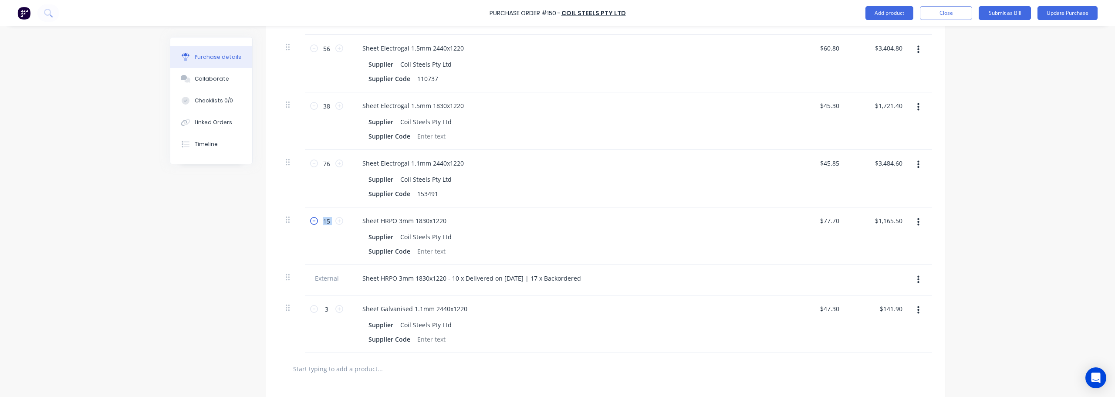
type input "14"
type input "$1,087.80"
click at [310, 217] on icon at bounding box center [314, 221] width 8 height 8
type textarea "x"
type input "13"
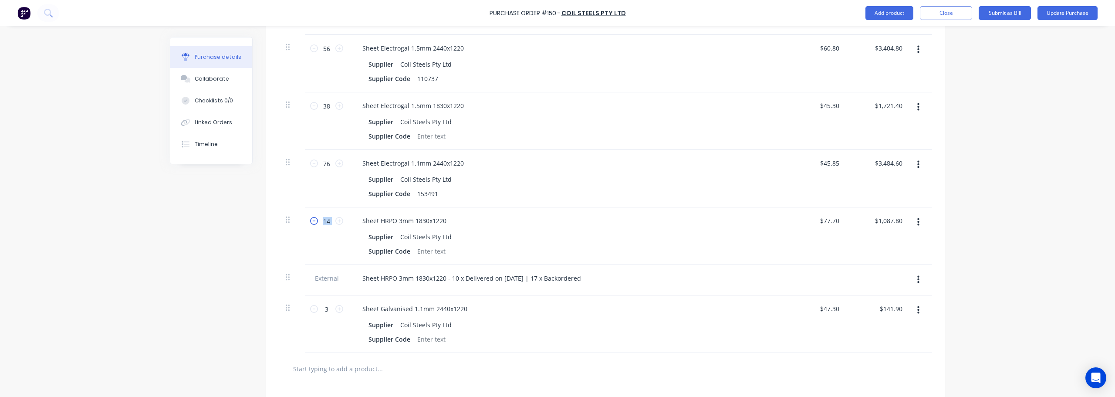
type input "$1,010.10"
click at [310, 217] on icon at bounding box center [314, 221] width 8 height 8
type textarea "x"
type input "12"
type input "$932.40"
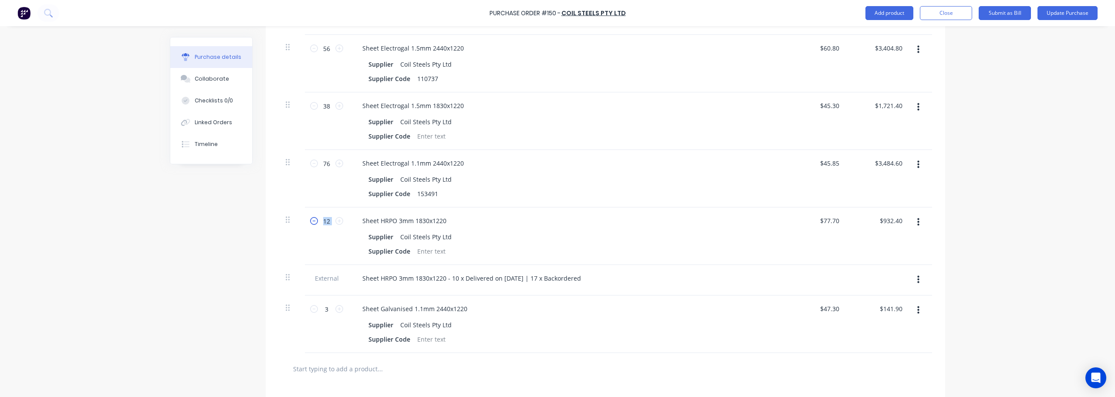
click at [310, 217] on icon at bounding box center [314, 221] width 8 height 8
type textarea "x"
type input "11"
type input "$854.70"
click at [310, 217] on icon at bounding box center [314, 221] width 8 height 8
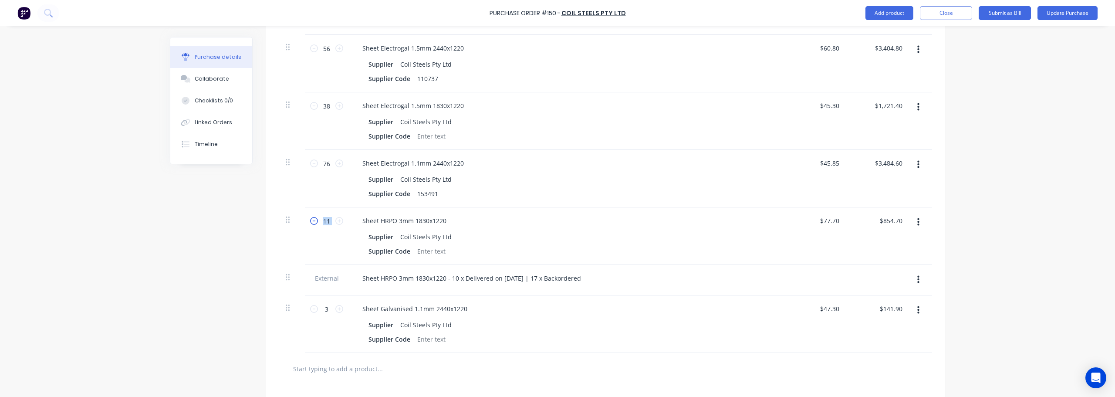
type textarea "x"
type input "10"
type input "$777.00"
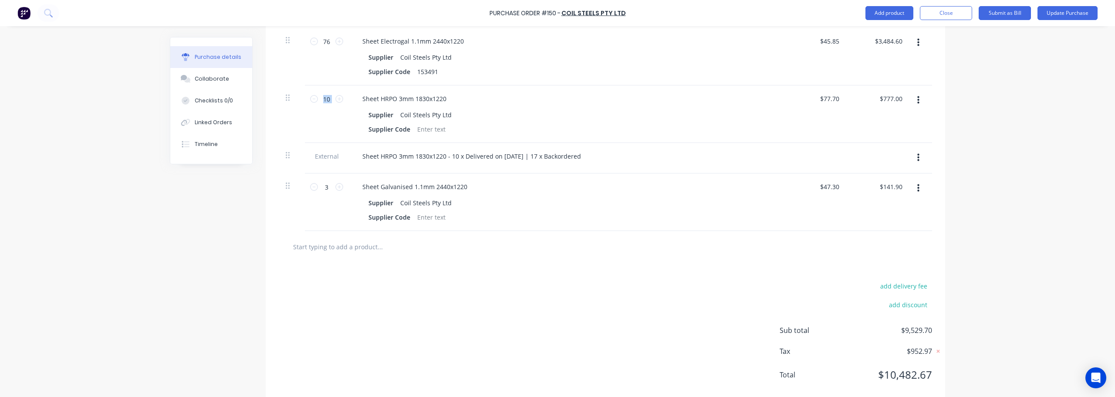
scroll to position [383, 0]
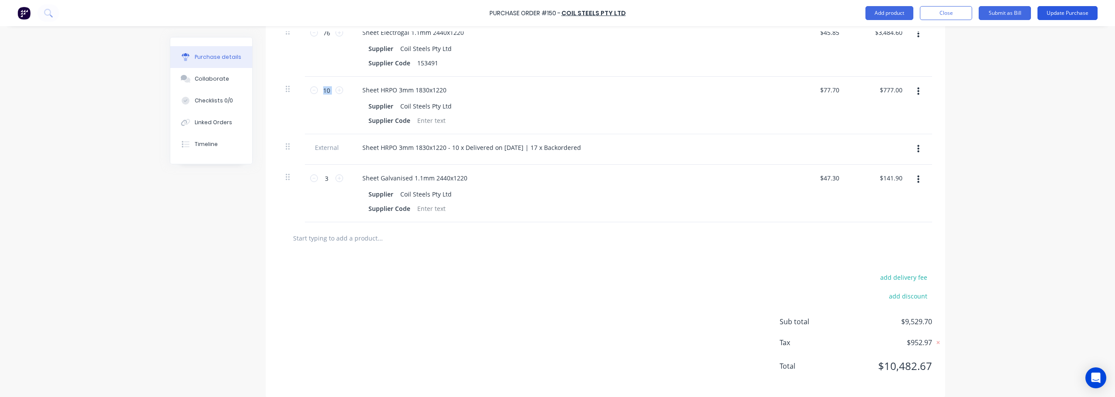
click at [556, 13] on button "Update Purchase" at bounding box center [1067, 13] width 60 height 14
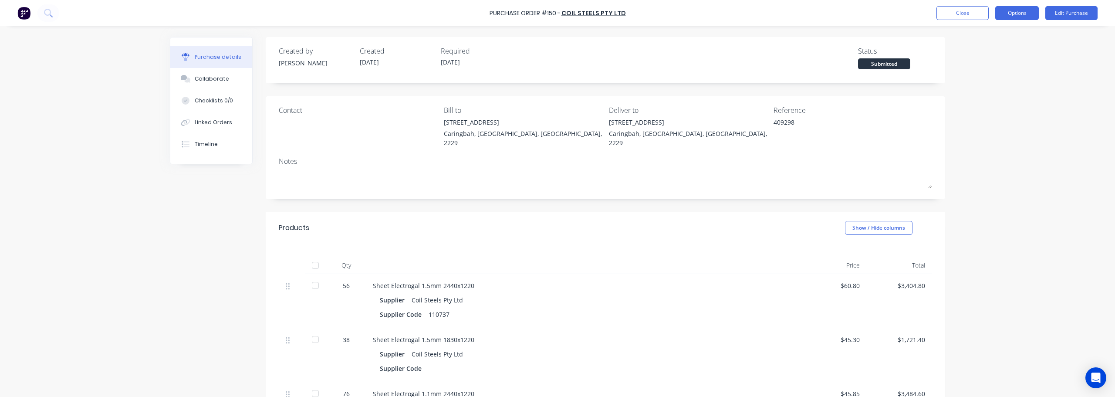
click at [556, 13] on button "Options" at bounding box center [1017, 13] width 44 height 14
click at [556, 56] on div "Convert to Bill" at bounding box center [997, 53] width 67 height 13
type textarea "x"
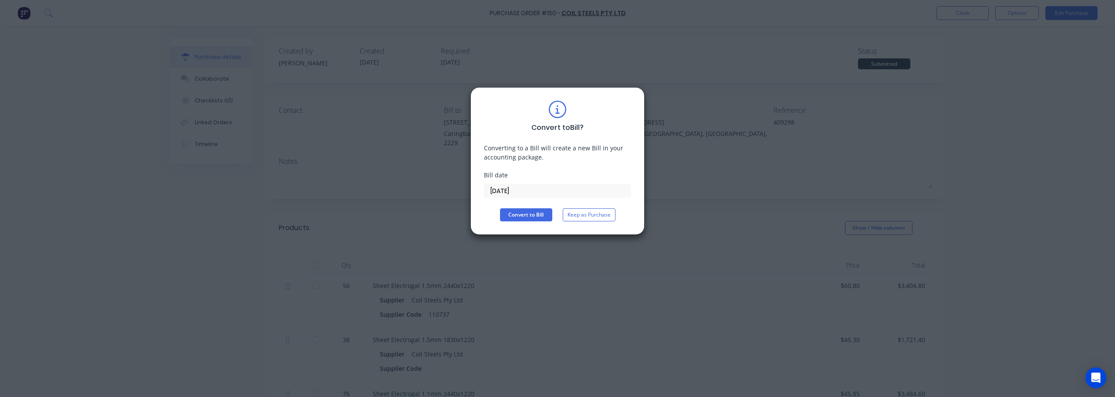
drag, startPoint x: 522, startPoint y: 191, endPoint x: 441, endPoint y: 186, distance: 81.2
click at [480, 186] on div "Convert to Bill ? Converting to a Bill will create a new Bill in your accountin…" at bounding box center [557, 161] width 174 height 148
type input "07/10/25"
click at [524, 212] on button "Convert to Bill" at bounding box center [526, 214] width 52 height 13
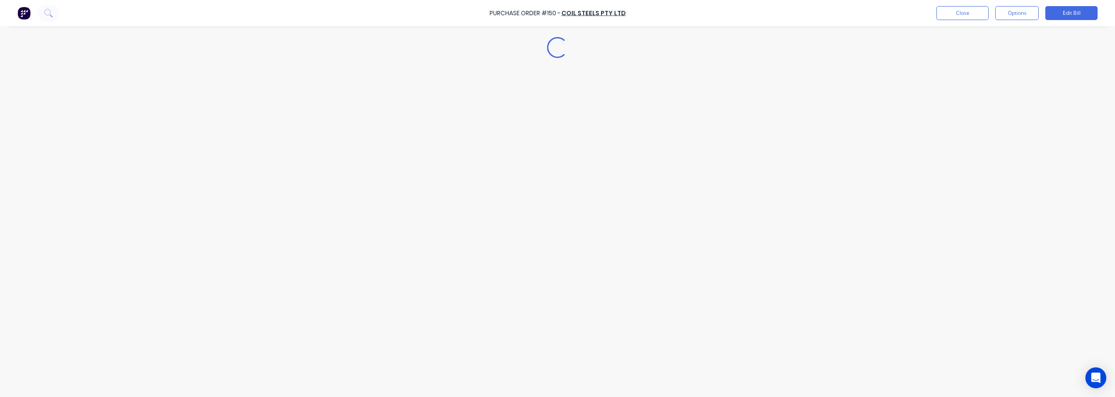
type textarea "x"
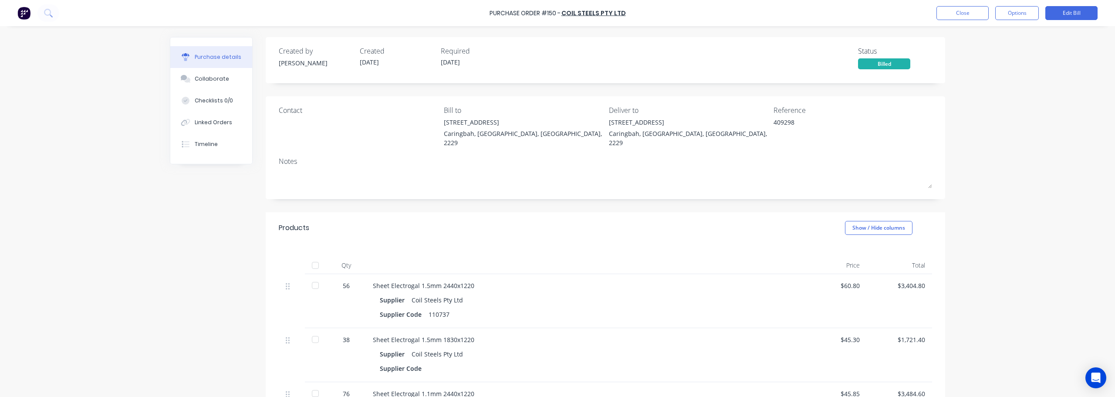
drag, startPoint x: 109, startPoint y: 289, endPoint x: 235, endPoint y: 230, distance: 139.1
click at [109, 289] on div "Purchase Order #150 - Coil Steels Pty Ltd Close Options Edit Bill Purchase deta…" at bounding box center [557, 198] width 1115 height 397
click at [556, 12] on button "Close" at bounding box center [962, 13] width 52 height 14
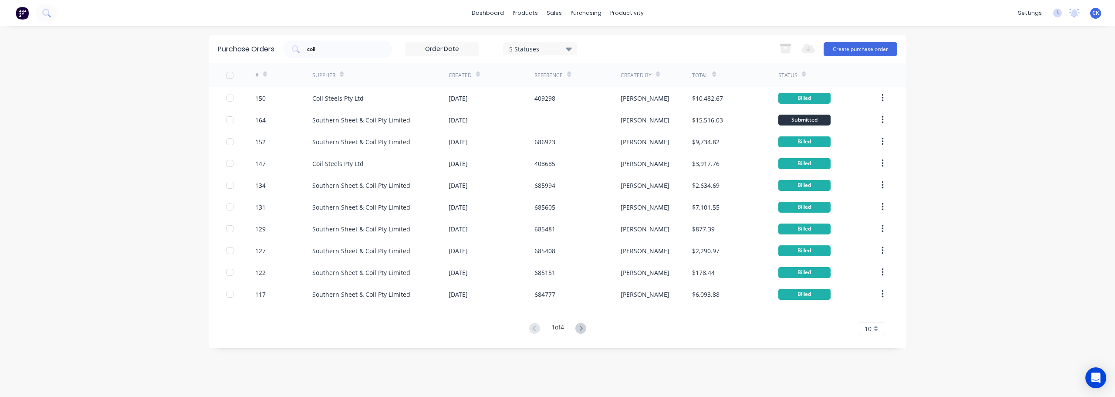
drag, startPoint x: 328, startPoint y: 47, endPoint x: 241, endPoint y: 40, distance: 86.5
click at [285, 50] on div "coil" at bounding box center [337, 49] width 109 height 17
type input "dal"
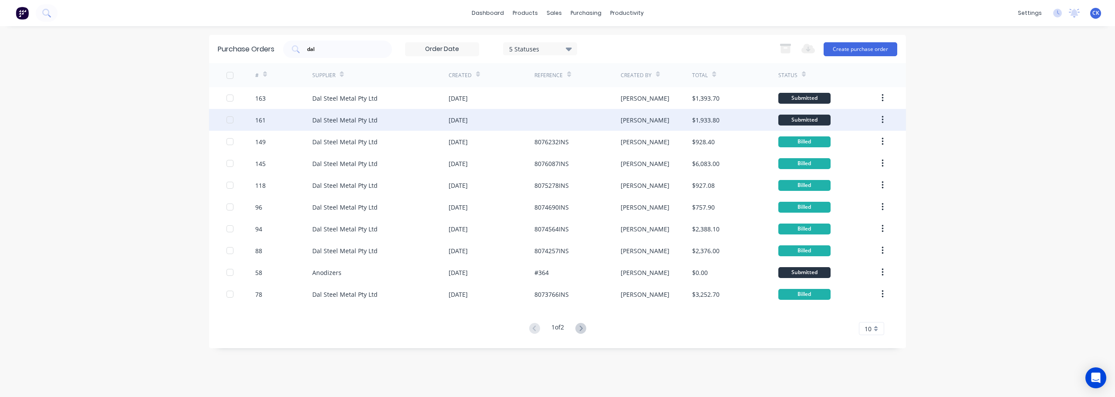
click at [320, 119] on div "Dal Steel Metal Pty Ltd" at bounding box center [344, 119] width 65 height 9
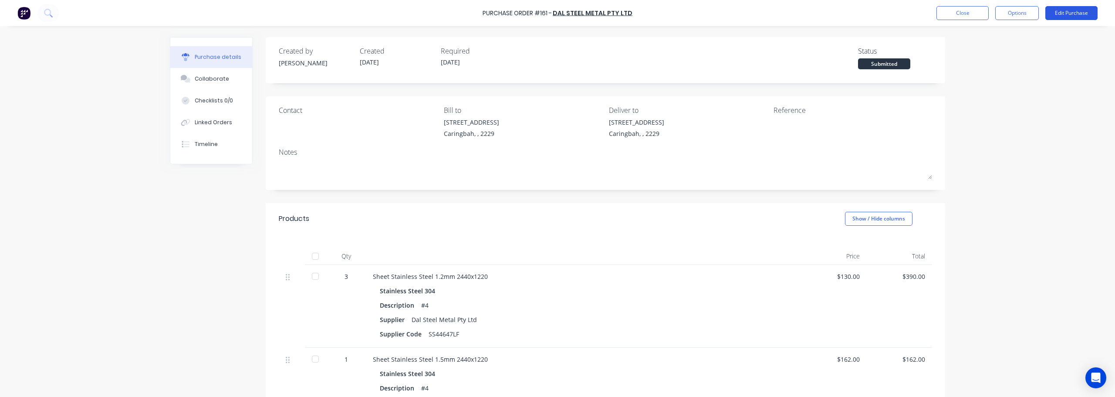
click at [556, 14] on button "Edit Purchase" at bounding box center [1071, 13] width 52 height 14
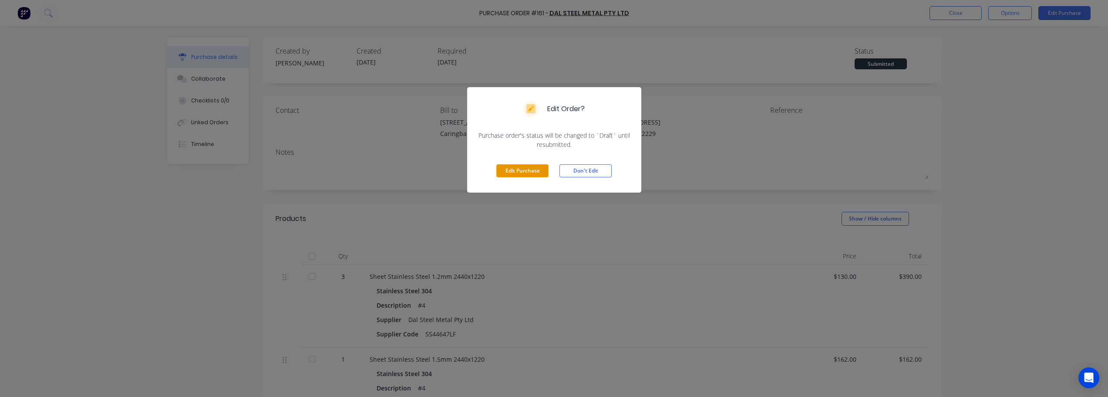
click at [510, 172] on button "Edit Purchase" at bounding box center [522, 170] width 52 height 13
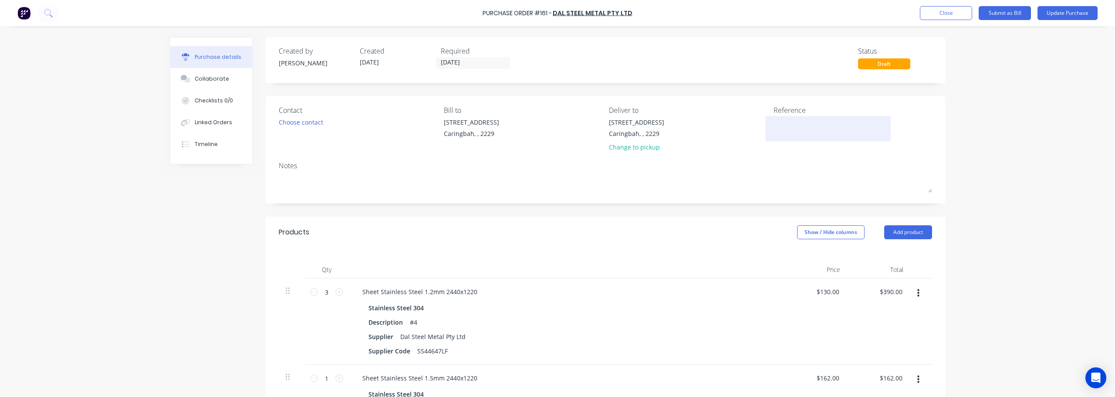
click at [556, 120] on textarea at bounding box center [827, 128] width 109 height 20
type textarea "x"
type textarea "8"
type textarea "x"
type textarea "80"
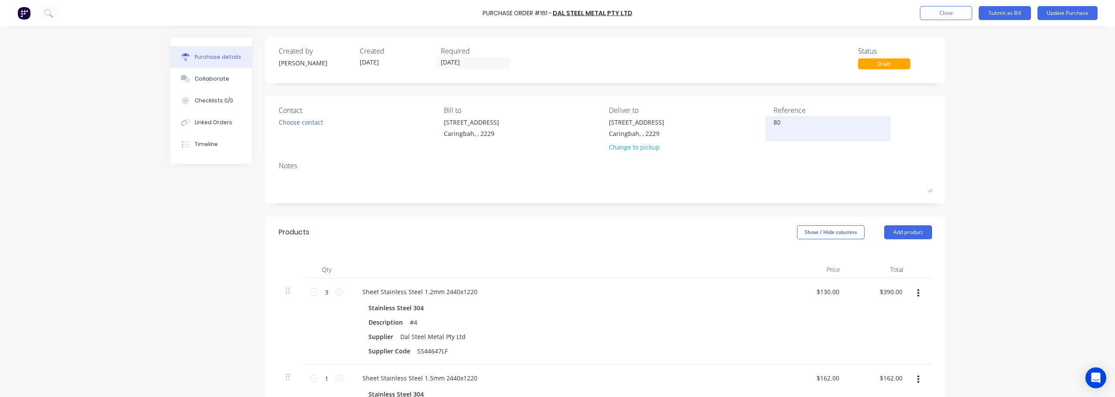
type textarea "x"
type textarea "807"
click at [556, 17] on button "Update Purchase" at bounding box center [1067, 13] width 60 height 14
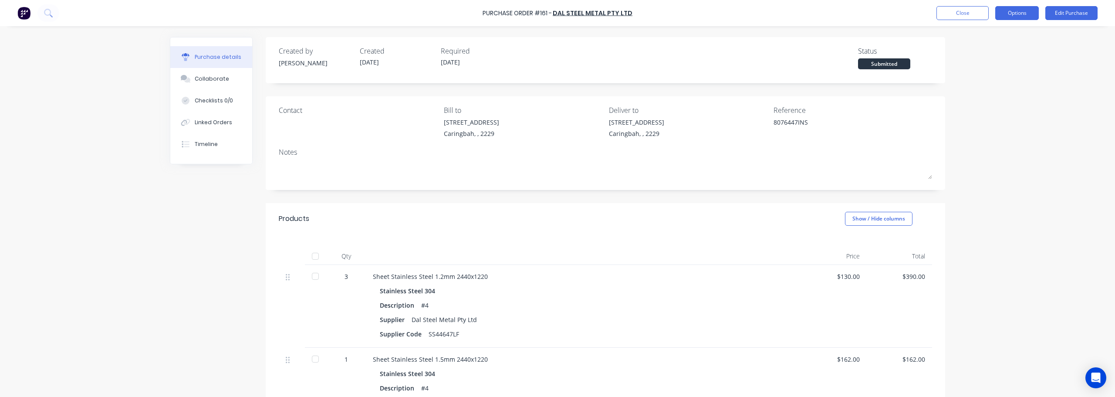
click at [556, 14] on button "Options" at bounding box center [1017, 13] width 44 height 14
click at [556, 55] on div "Convert to Bill" at bounding box center [997, 53] width 67 height 13
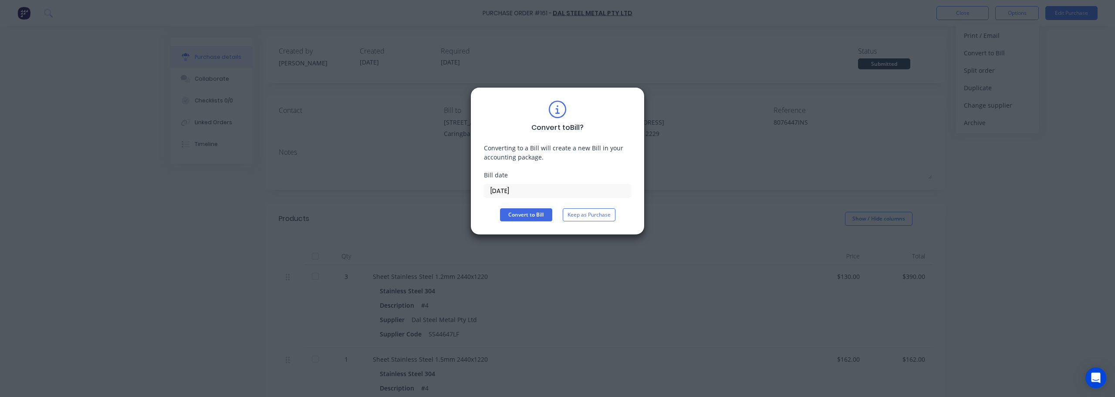
click at [455, 188] on div "Convert to Bill ? Converting to a Bill will create a new Bill in your accountin…" at bounding box center [557, 198] width 1115 height 397
click at [520, 213] on button "Convert to Bill" at bounding box center [526, 214] width 52 height 13
